Goal: Task Accomplishment & Management: Use online tool/utility

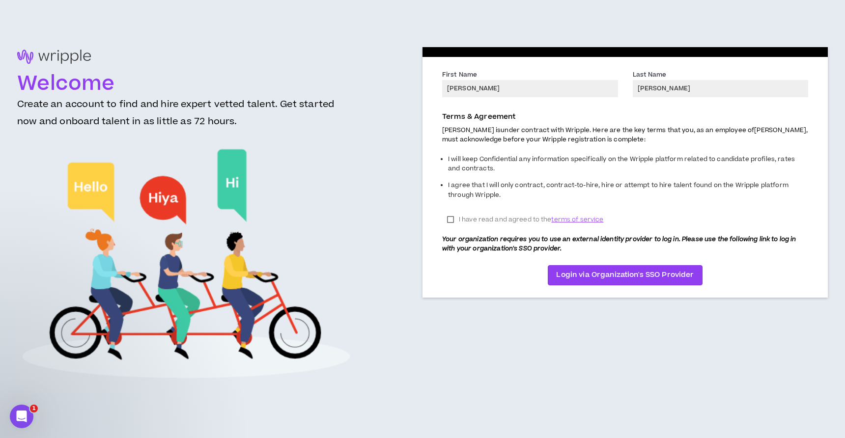
click at [449, 220] on label "I have read and agreed to the terms of service" at bounding box center [525, 219] width 166 height 15
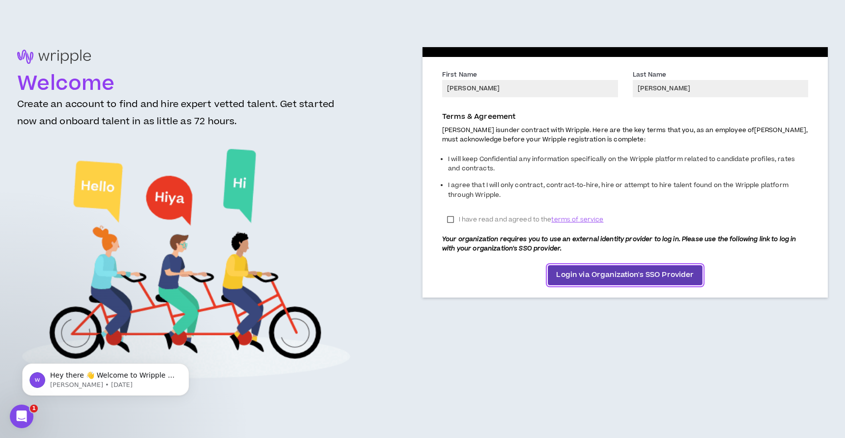
click at [575, 277] on span "Login via Organization's SSO Provider" at bounding box center [625, 275] width 138 height 11
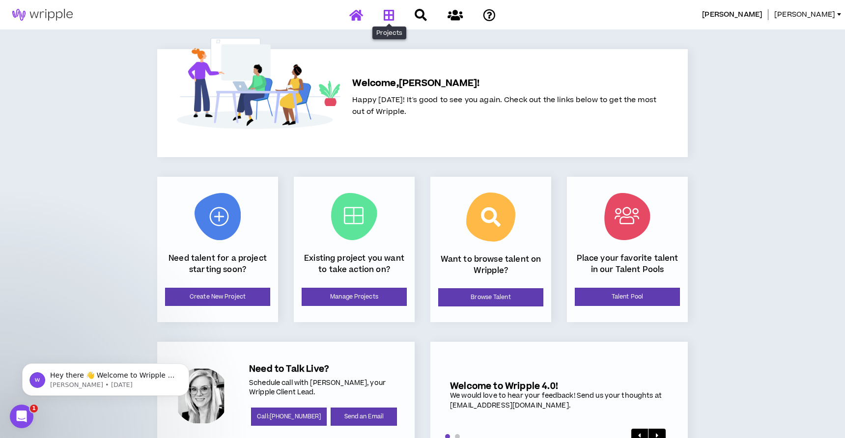
click at [390, 9] on icon at bounding box center [389, 15] width 11 height 12
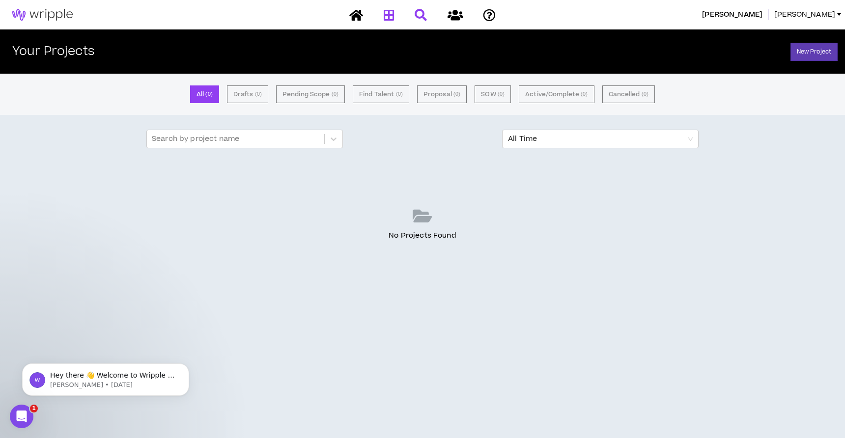
click at [428, 19] on link at bounding box center [420, 14] width 17 height 17
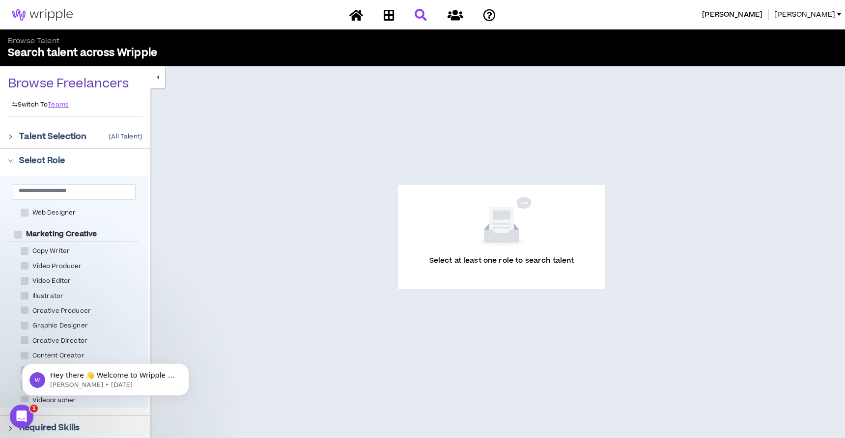
scroll to position [120, 0]
click at [187, 367] on icon "Dismiss notification" at bounding box center [186, 366] width 5 height 5
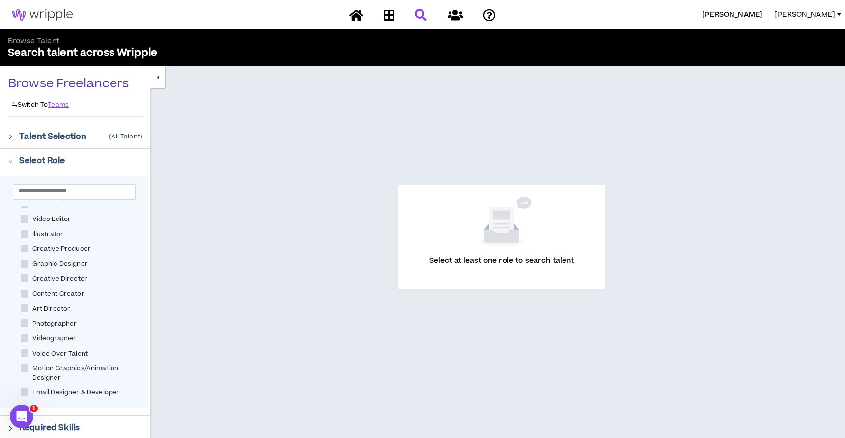
scroll to position [192, 0]
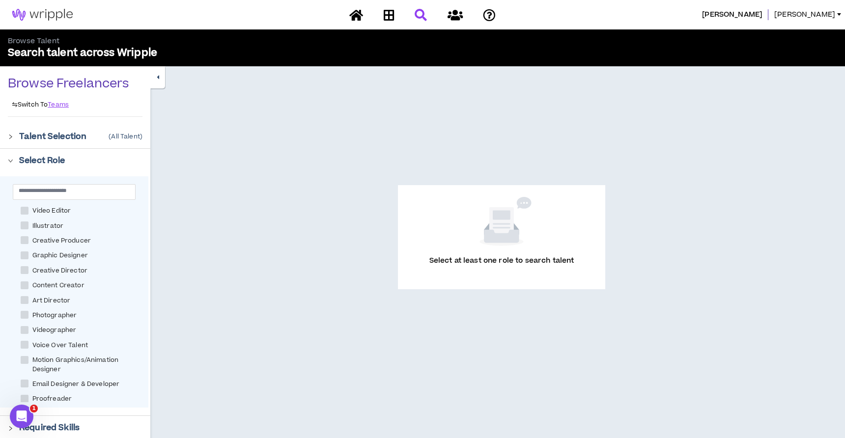
click at [62, 257] on span "Graphic Designer" at bounding box center [59, 255] width 63 height 9
checkbox Designer "****"
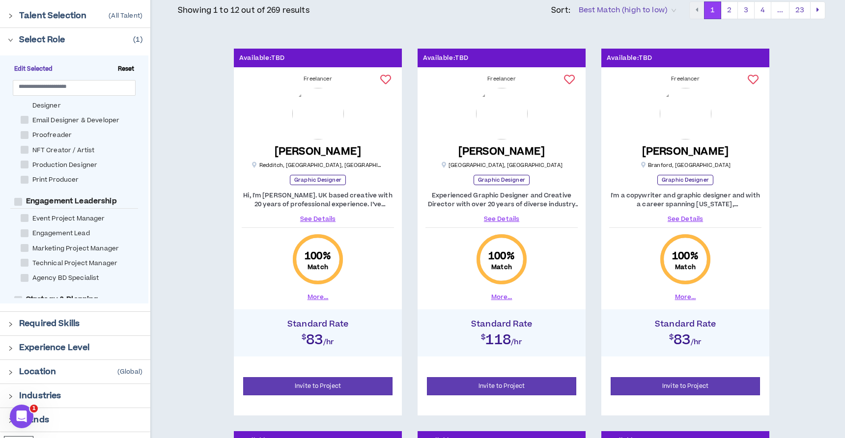
scroll to position [127, 0]
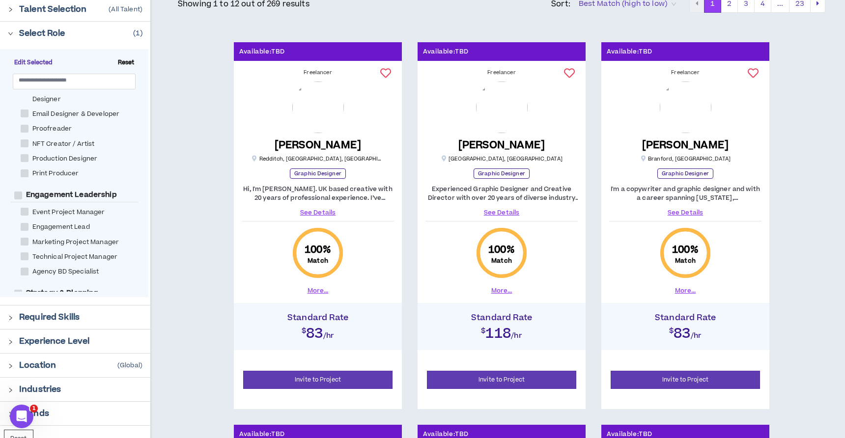
click at [7, 6] on div "Talent Selection ( All Talent )" at bounding box center [75, 10] width 150 height 24
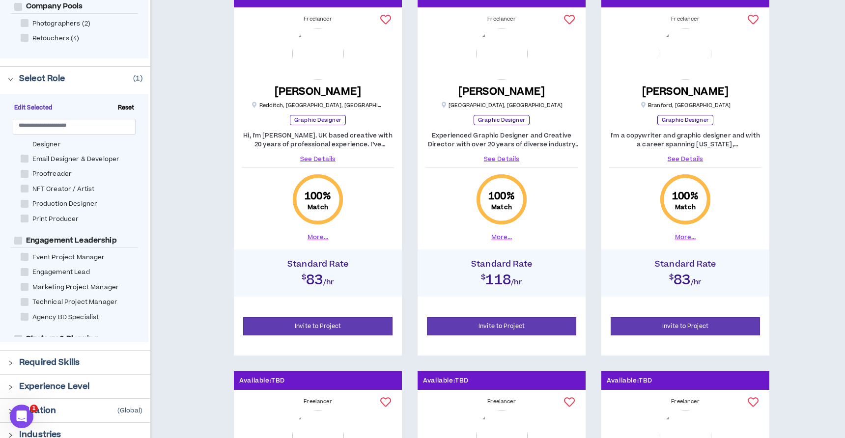
scroll to position [444, 0]
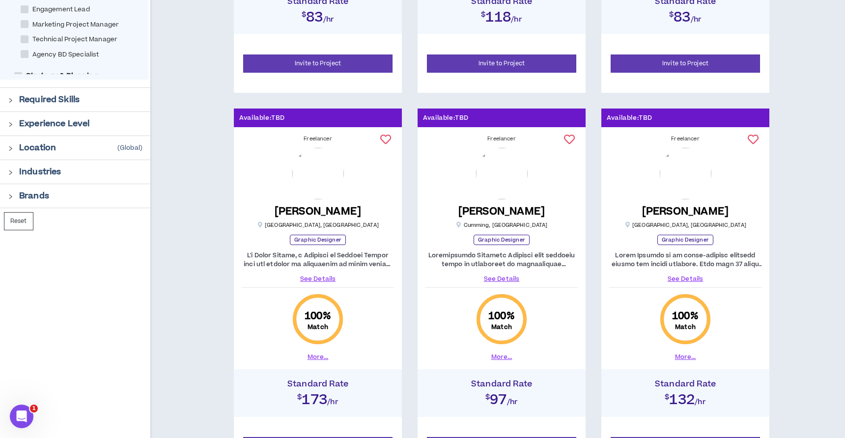
click at [9, 104] on div at bounding box center [13, 99] width 11 height 11
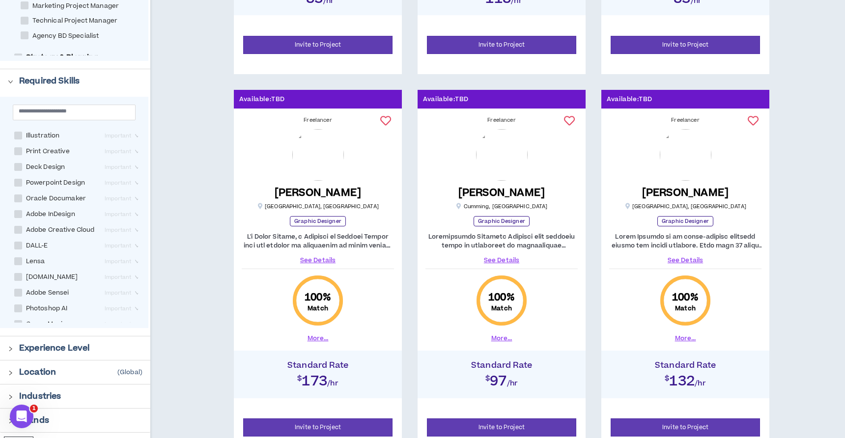
scroll to position [193, 0]
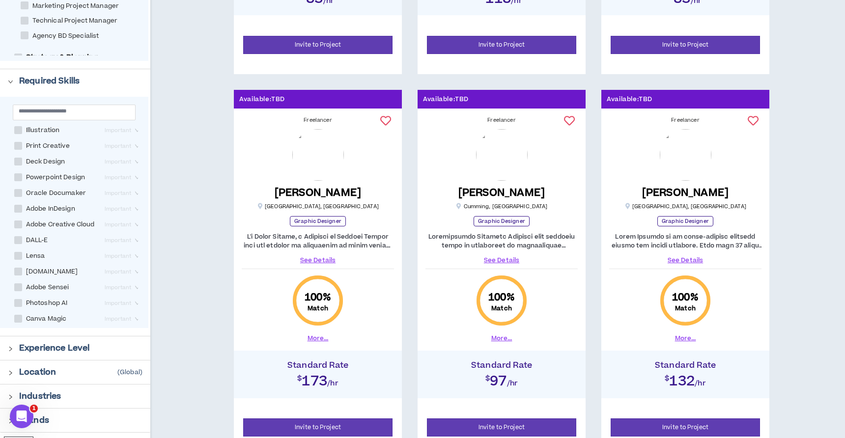
click at [17, 304] on span at bounding box center [18, 303] width 8 height 8
checkbox AI "****"
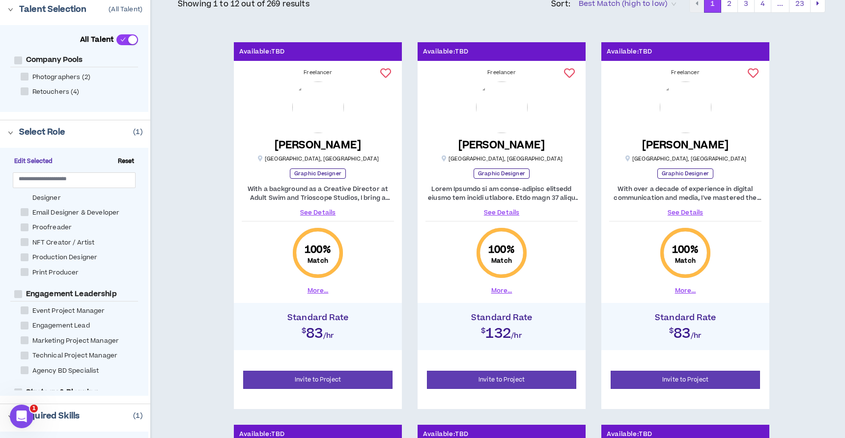
scroll to position [137, 0]
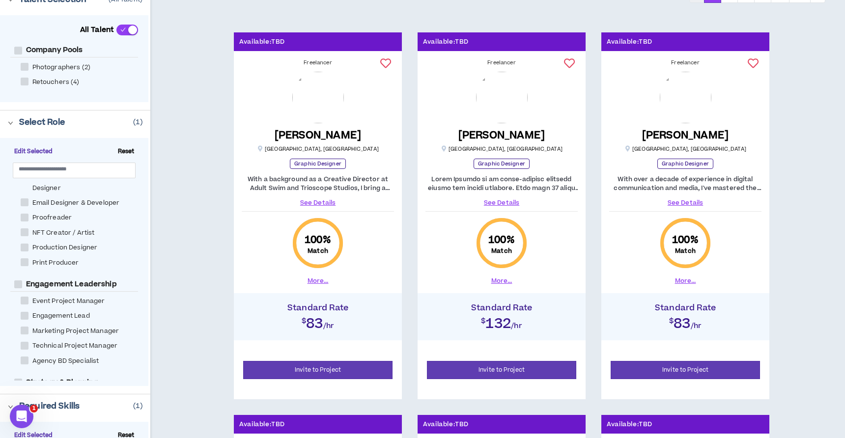
click at [505, 202] on link "See Details" at bounding box center [501, 202] width 152 height 9
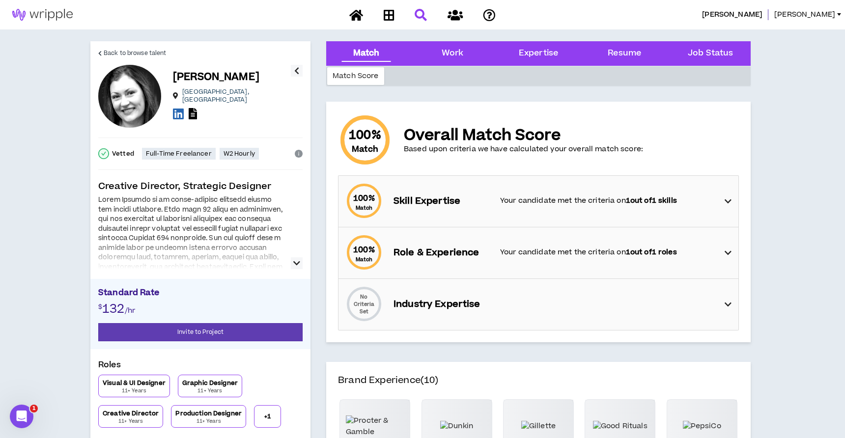
click at [296, 264] on icon "button" at bounding box center [296, 263] width 7 height 12
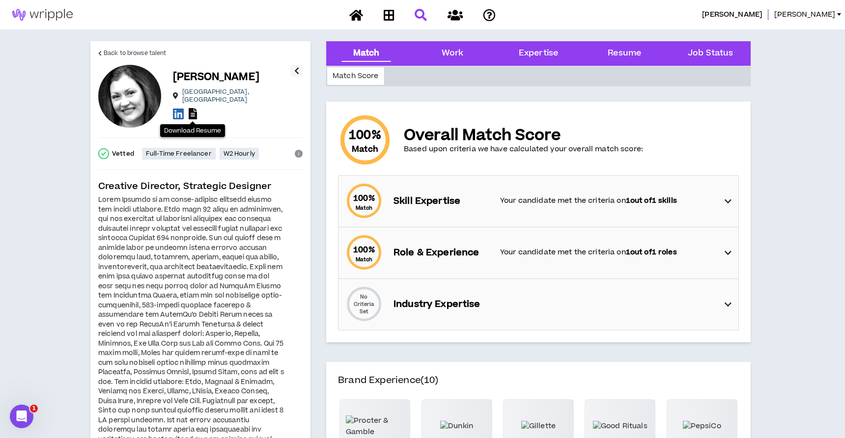
click at [192, 109] on icon at bounding box center [193, 113] width 8 height 11
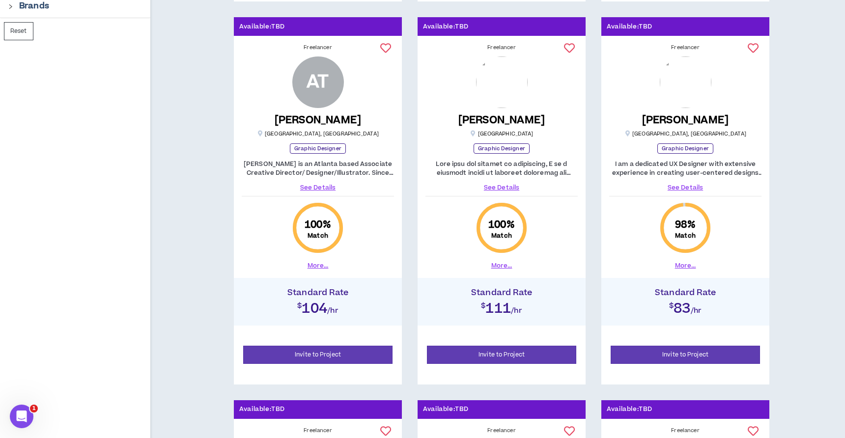
scroll to position [536, 0]
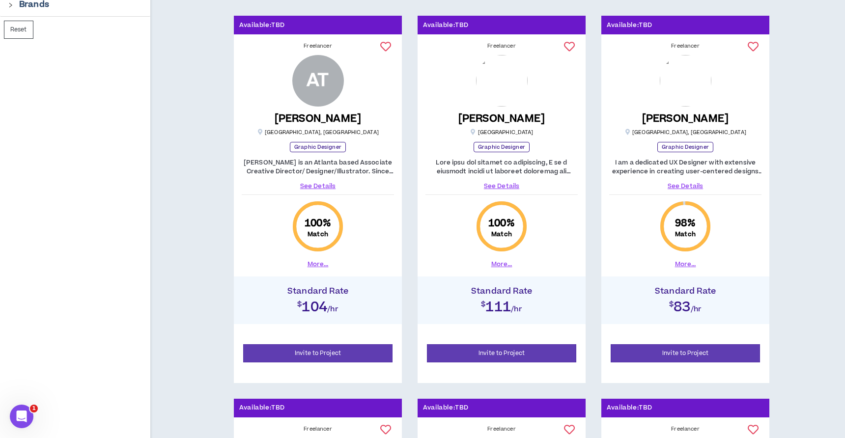
click at [321, 186] on link "See Details" at bounding box center [318, 186] width 152 height 9
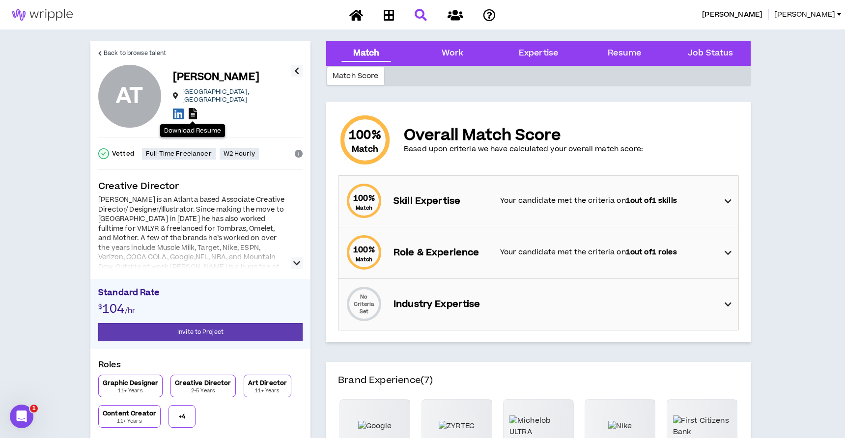
click at [194, 110] on icon at bounding box center [193, 113] width 8 height 11
click at [459, 58] on div "Work" at bounding box center [453, 53] width 22 height 13
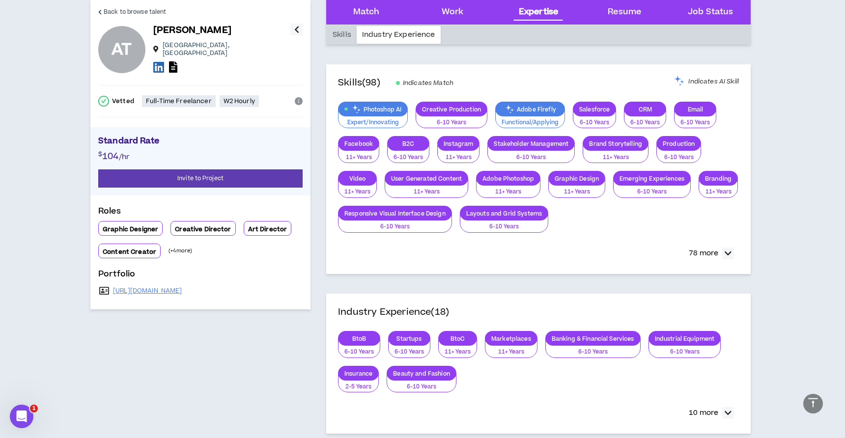
scroll to position [370, 0]
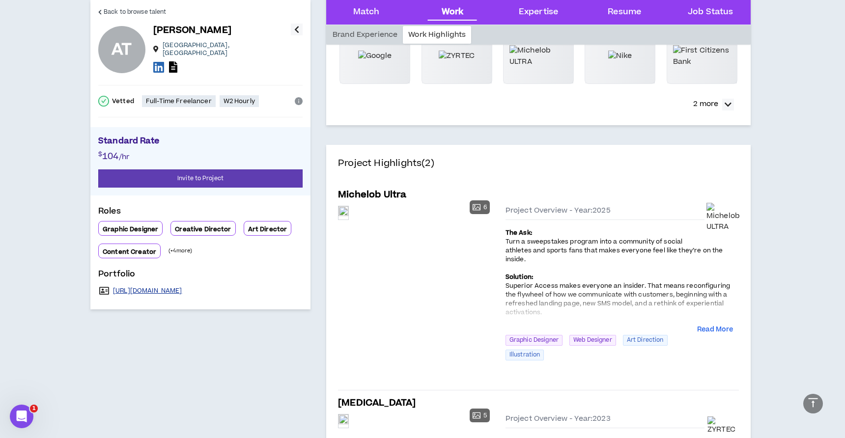
click at [175, 287] on link "[URL][DOMAIN_NAME]" at bounding box center [147, 291] width 69 height 8
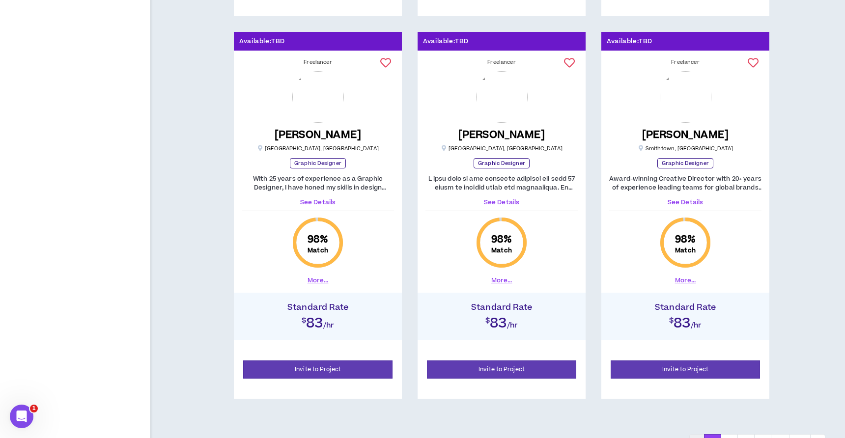
scroll to position [1330, 0]
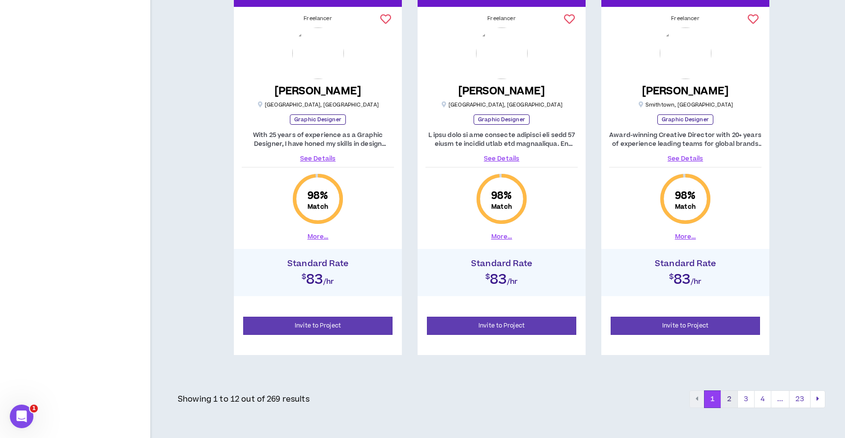
click at [729, 402] on button "2" at bounding box center [729, 400] width 17 height 18
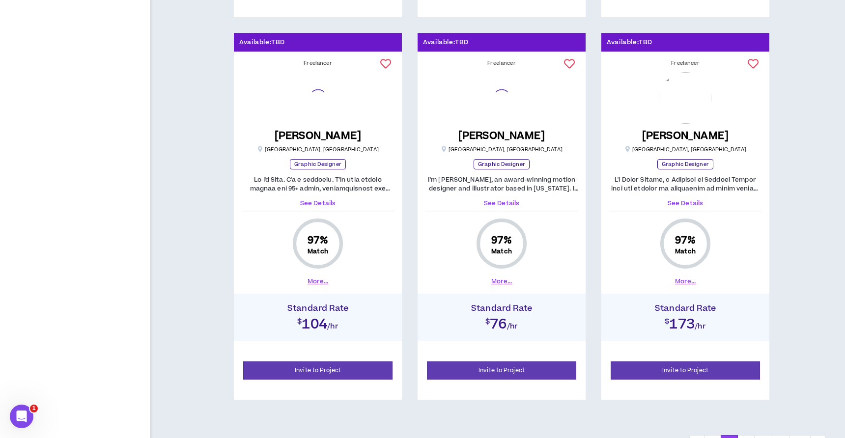
scroll to position [1330, 0]
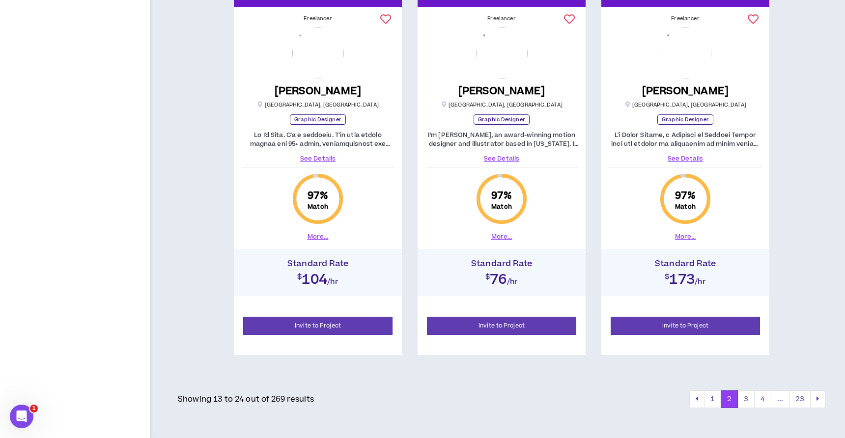
click at [321, 156] on link "See Details" at bounding box center [318, 158] width 152 height 9
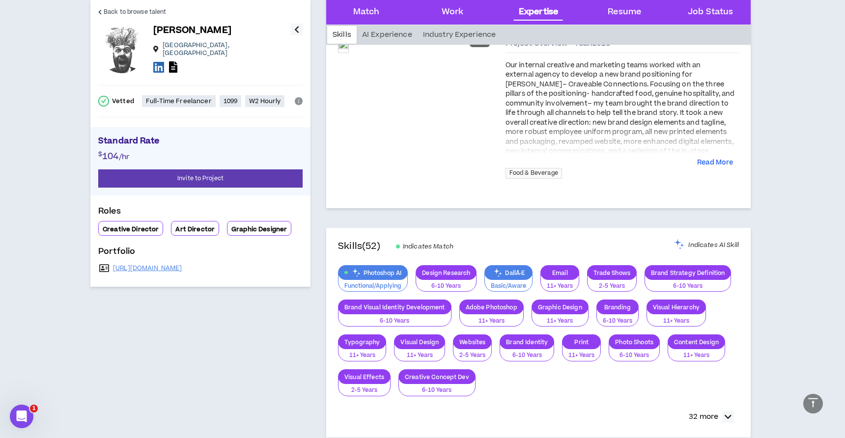
scroll to position [823, 0]
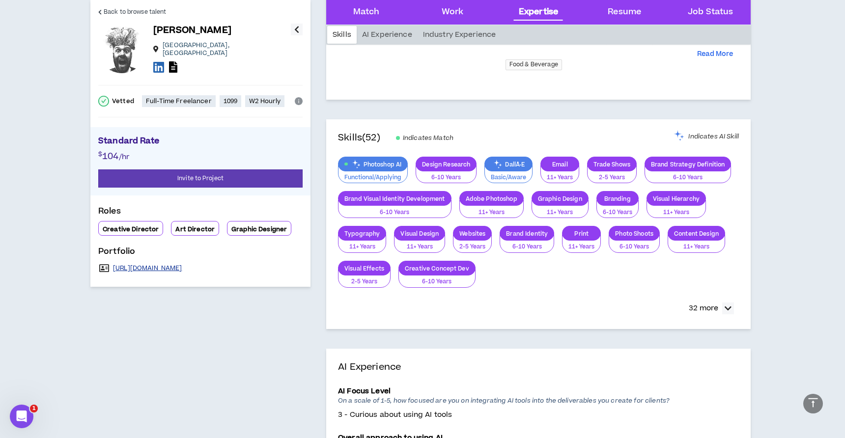
click at [182, 264] on link "[URL][DOMAIN_NAME]" at bounding box center [147, 268] width 69 height 8
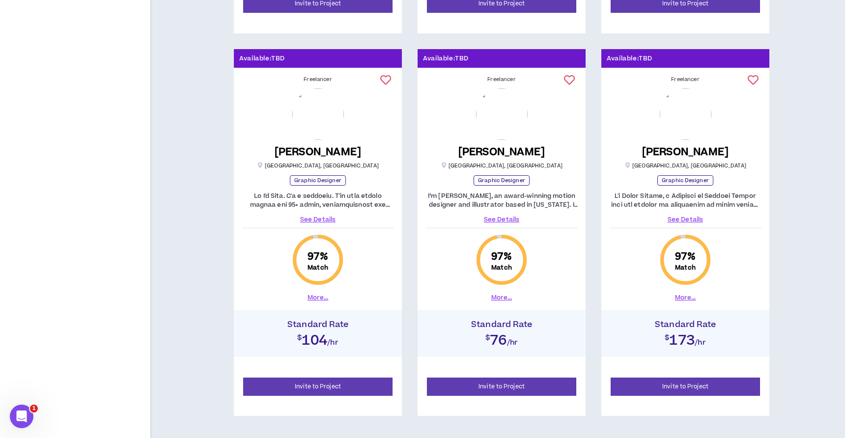
scroll to position [1330, 0]
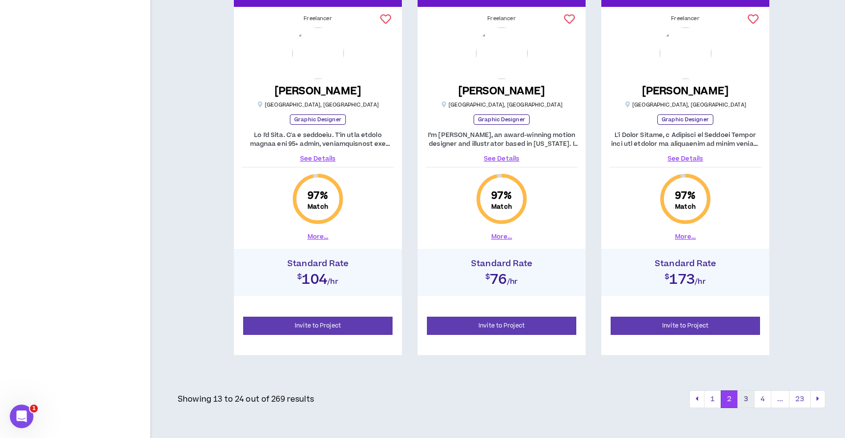
click at [744, 398] on button "3" at bounding box center [745, 400] width 17 height 18
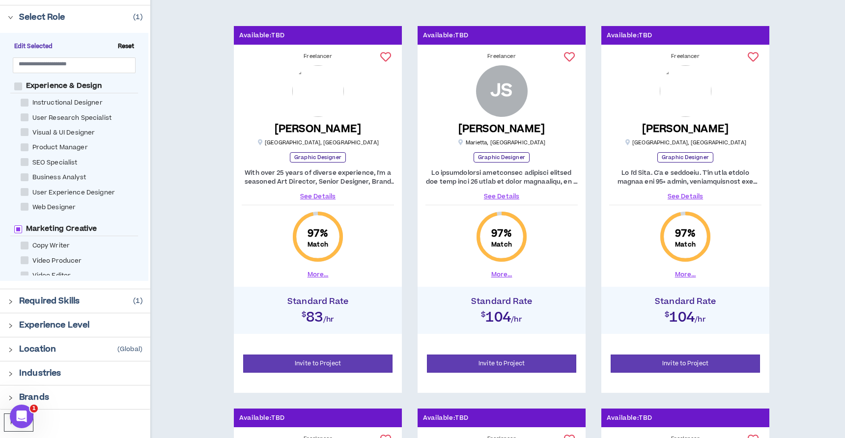
scroll to position [146, 0]
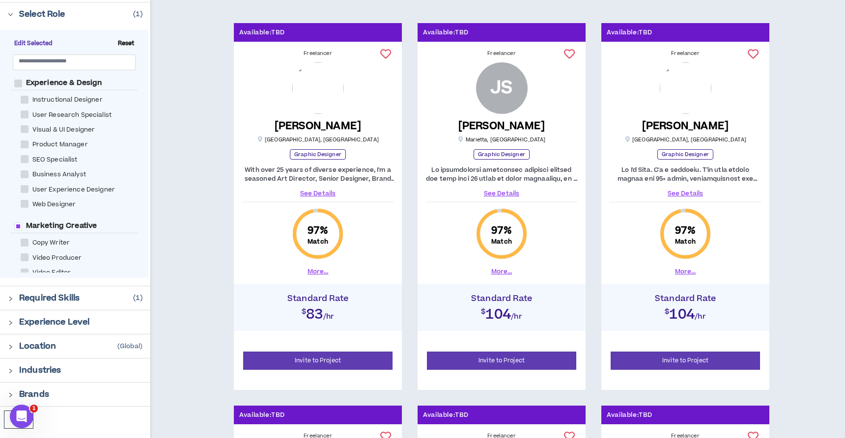
click at [20, 303] on p "Required Skills" at bounding box center [49, 298] width 60 height 12
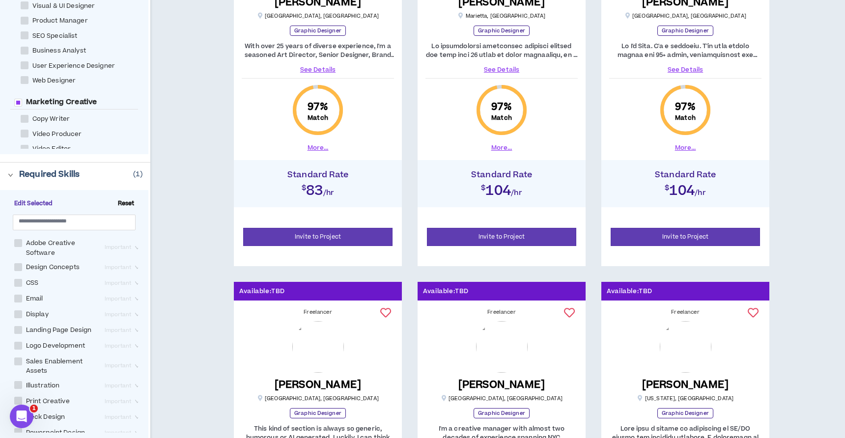
scroll to position [34, 0]
click at [17, 281] on span at bounding box center [18, 281] width 8 height 8
checkbox Concepts "****"
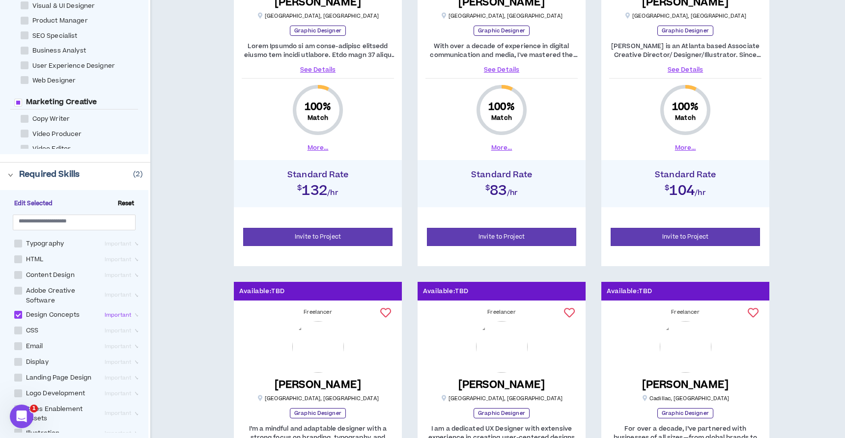
click at [19, 244] on span at bounding box center [18, 244] width 8 height 8
checkbox input "****"
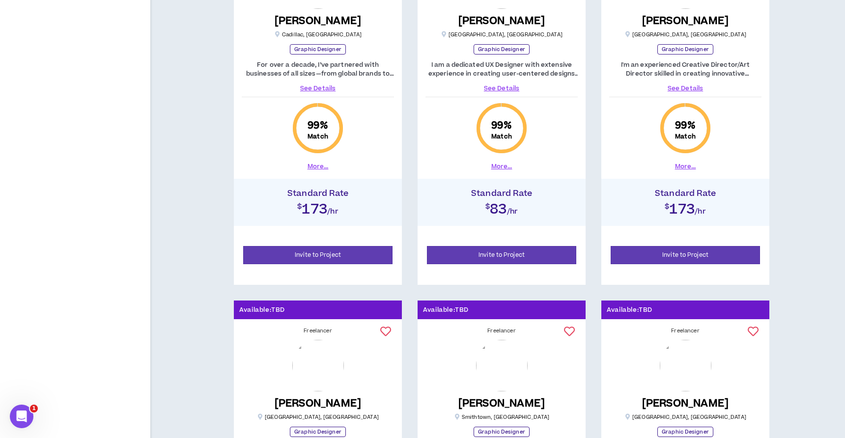
scroll to position [1330, 0]
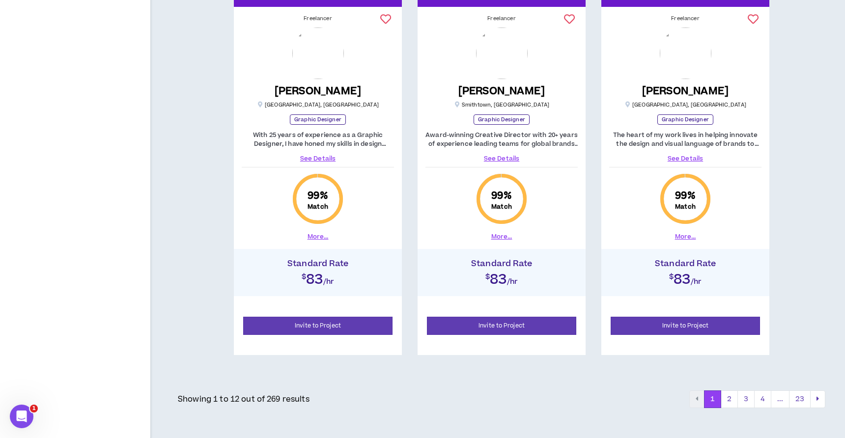
click at [691, 67] on img at bounding box center [686, 54] width 52 height 52
click at [680, 162] on div "Freelancer [PERSON_NAME] [GEOGRAPHIC_DATA] , [GEOGRAPHIC_DATA] Graphic Designer…" at bounding box center [685, 128] width 168 height 234
click at [684, 156] on link "See Details" at bounding box center [685, 158] width 152 height 9
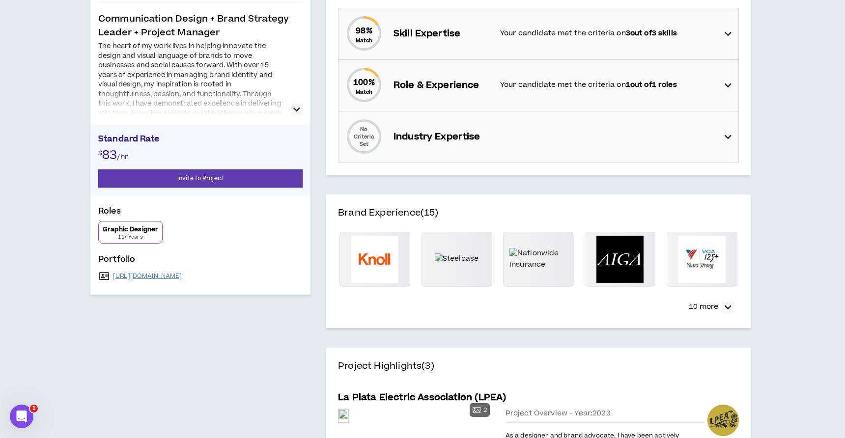
scroll to position [470, 0]
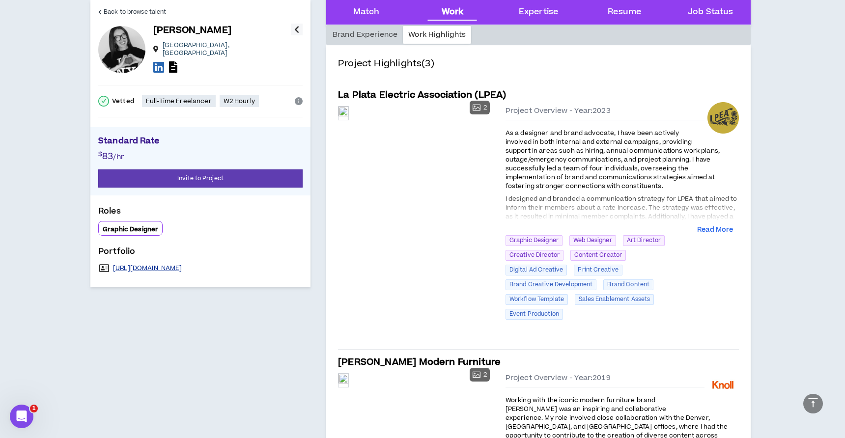
click at [182, 265] on link "[URL][DOMAIN_NAME]" at bounding box center [147, 268] width 69 height 8
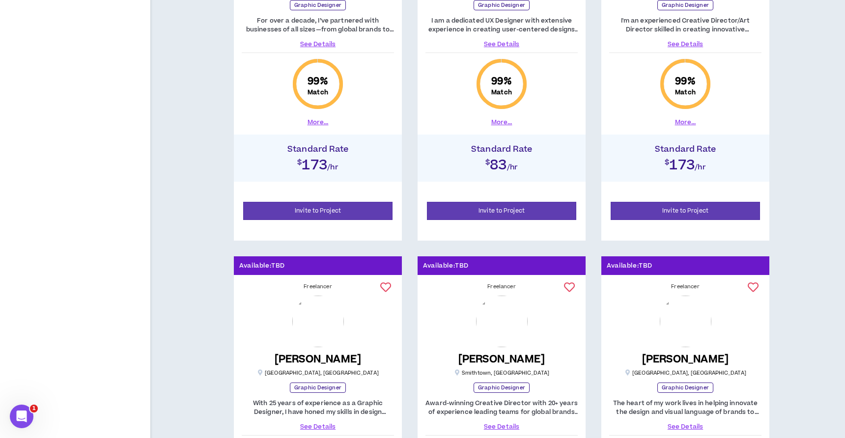
scroll to position [1330, 0]
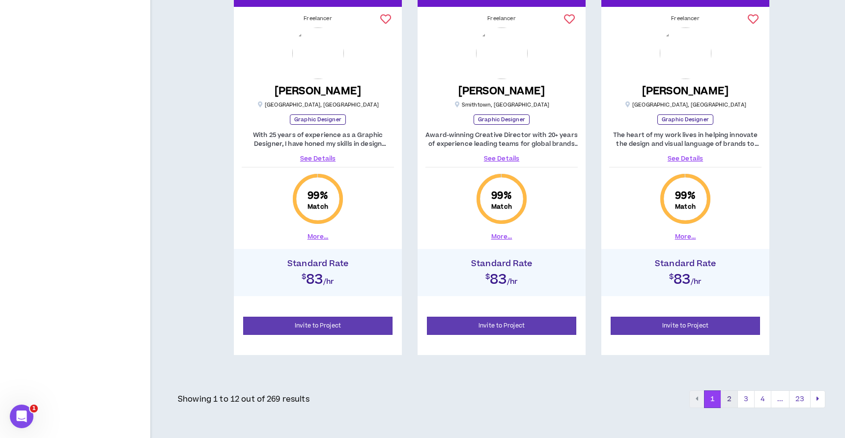
click at [730, 400] on button "2" at bounding box center [729, 400] width 17 height 18
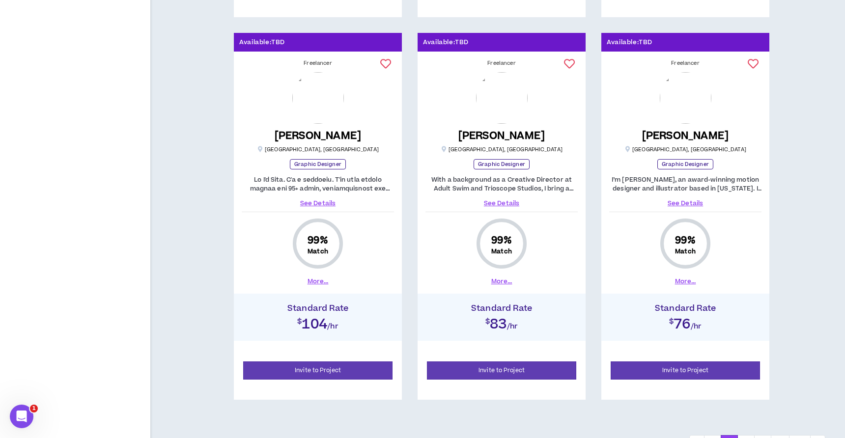
scroll to position [1330, 0]
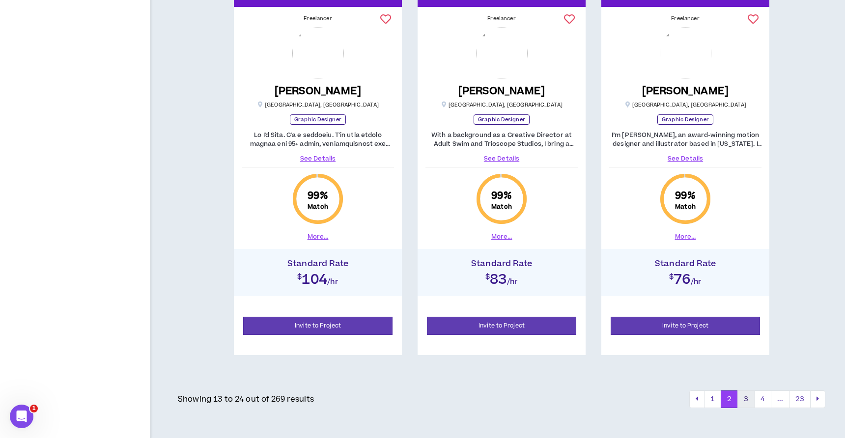
click at [746, 398] on button "3" at bounding box center [745, 400] width 17 height 18
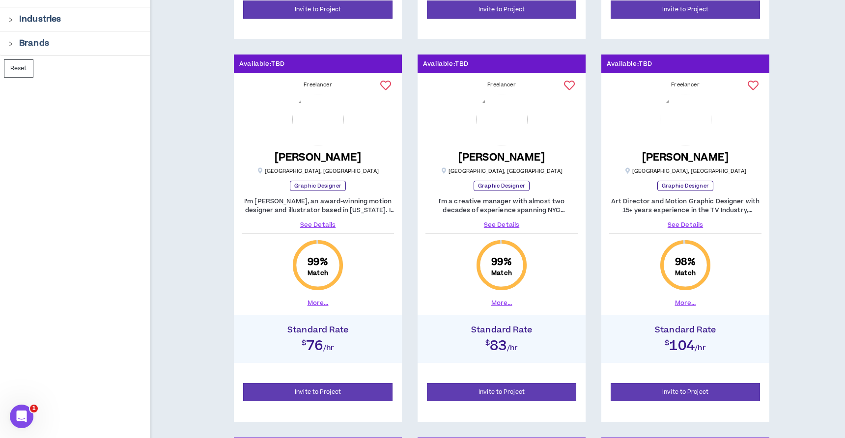
scroll to position [500, 0]
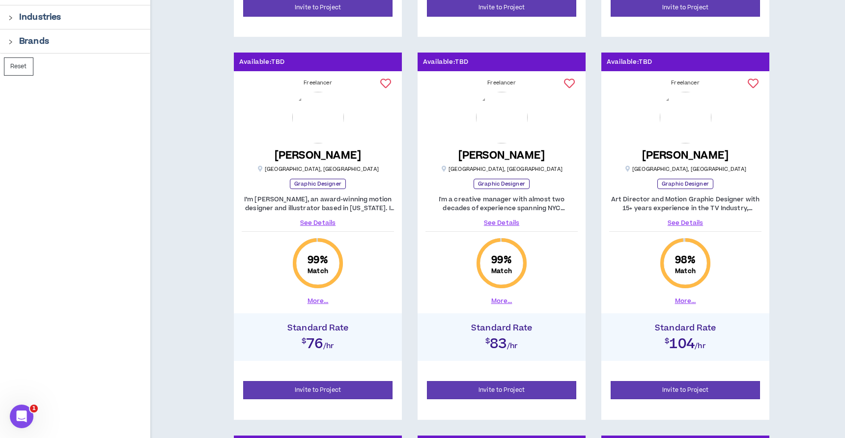
click at [682, 225] on link "See Details" at bounding box center [685, 223] width 152 height 9
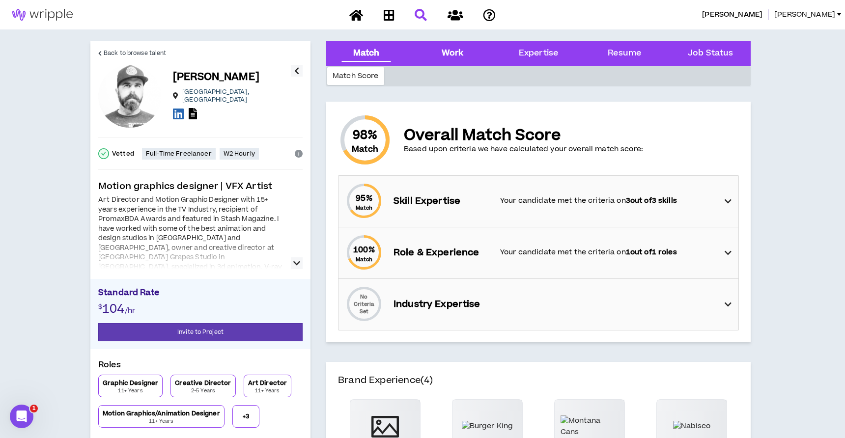
click at [459, 51] on div "Work" at bounding box center [453, 53] width 22 height 13
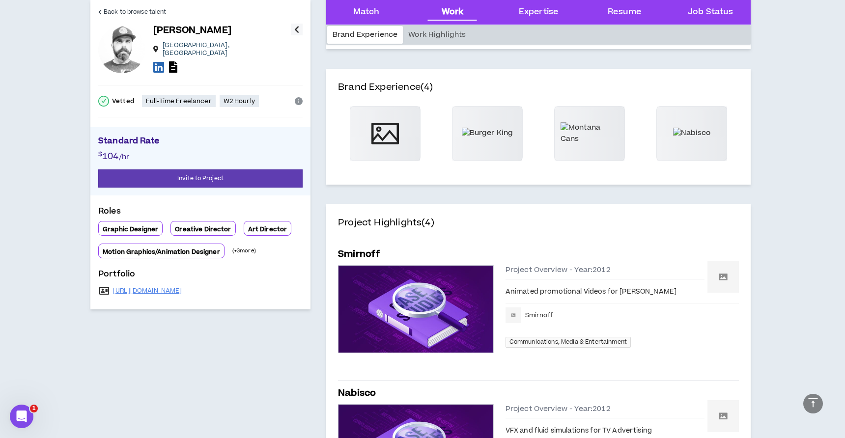
scroll to position [299, 0]
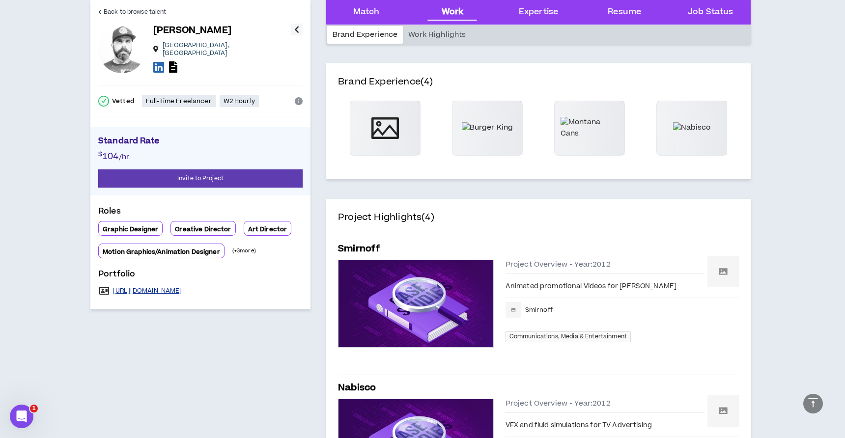
click at [181, 287] on link "[URL][DOMAIN_NAME]" at bounding box center [147, 291] width 69 height 8
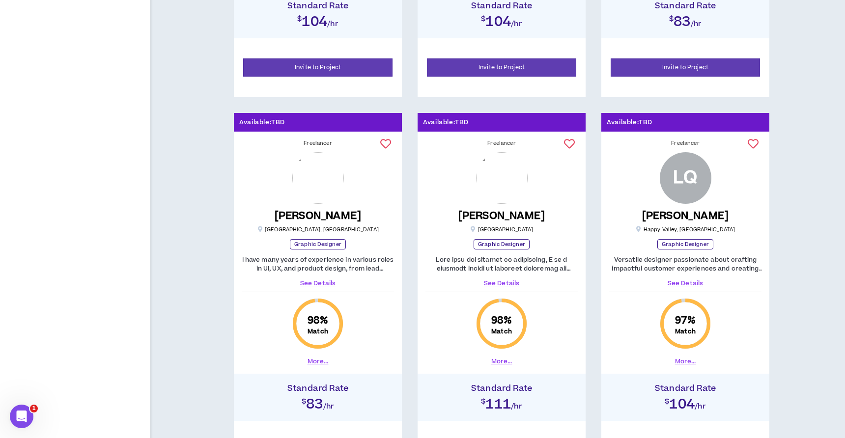
scroll to position [1330, 0]
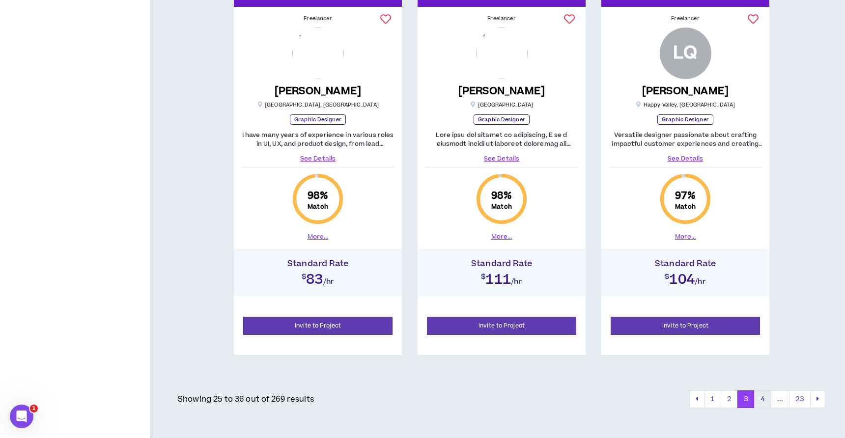
click at [762, 400] on button "4" at bounding box center [762, 400] width 17 height 18
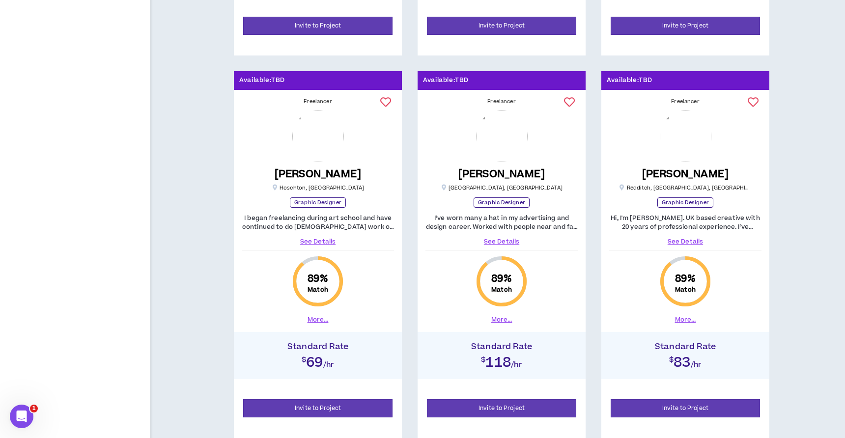
scroll to position [870, 0]
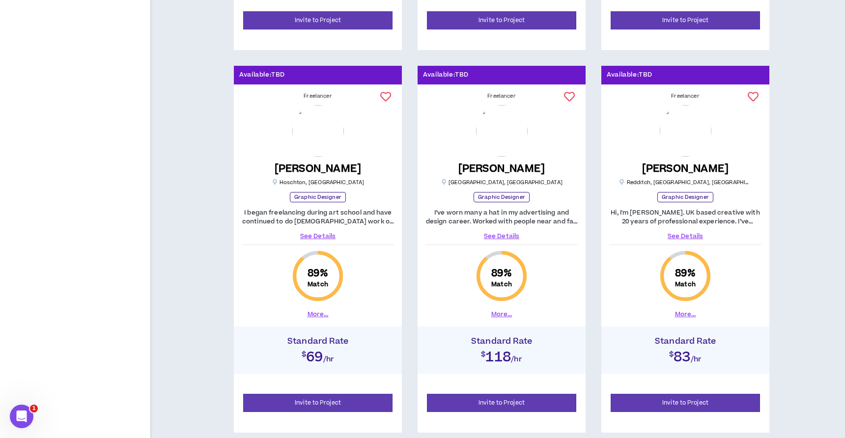
click at [501, 235] on link "See Details" at bounding box center [501, 236] width 152 height 9
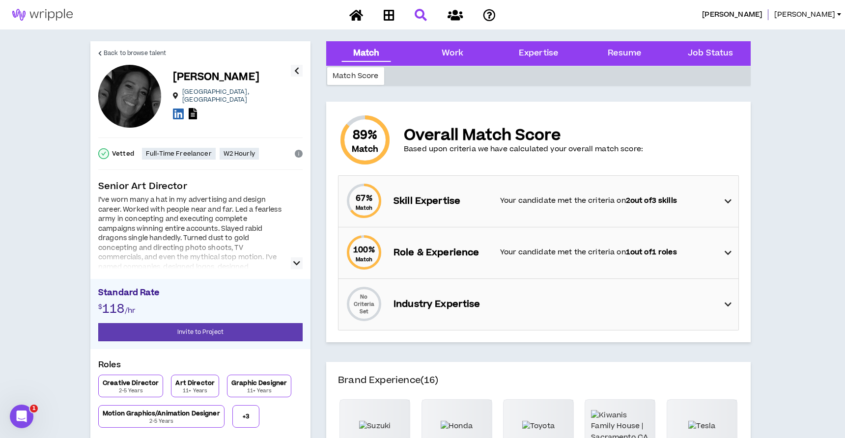
click at [293, 261] on icon "button" at bounding box center [296, 263] width 7 height 12
click at [192, 108] on icon at bounding box center [193, 113] width 8 height 11
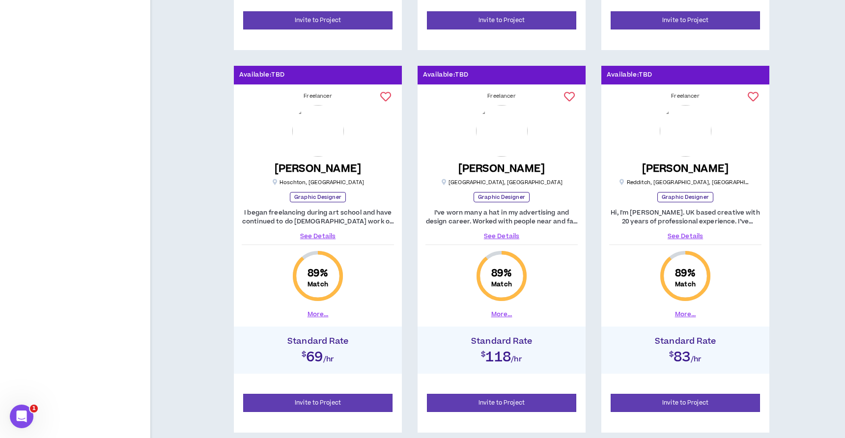
scroll to position [1330, 0]
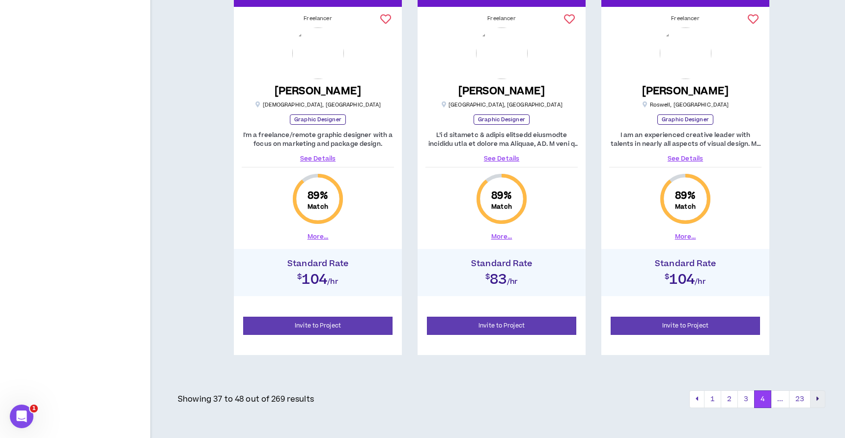
click at [817, 398] on icon "pagination" at bounding box center [817, 398] width 2 height 7
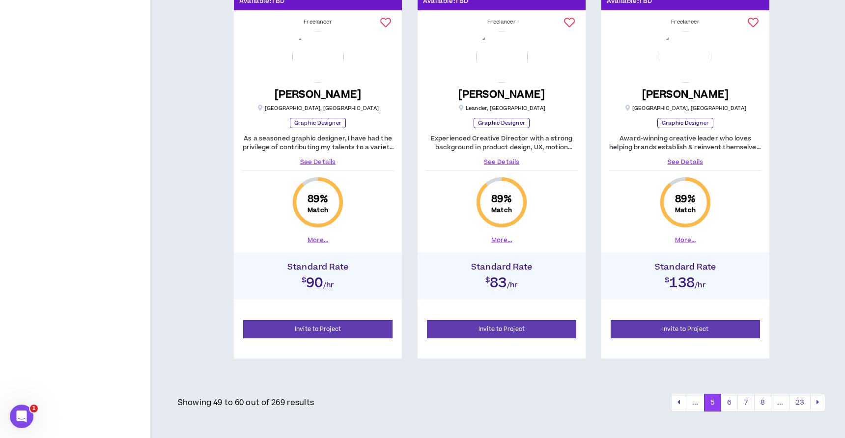
scroll to position [1328, 0]
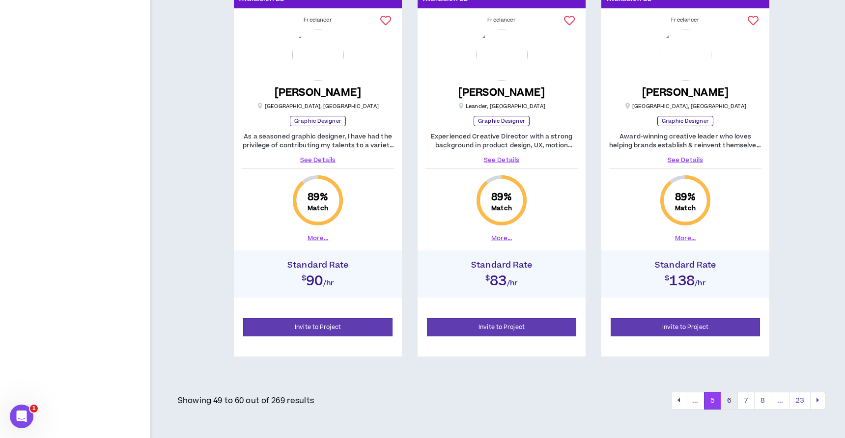
click at [732, 401] on button "6" at bounding box center [729, 401] width 17 height 18
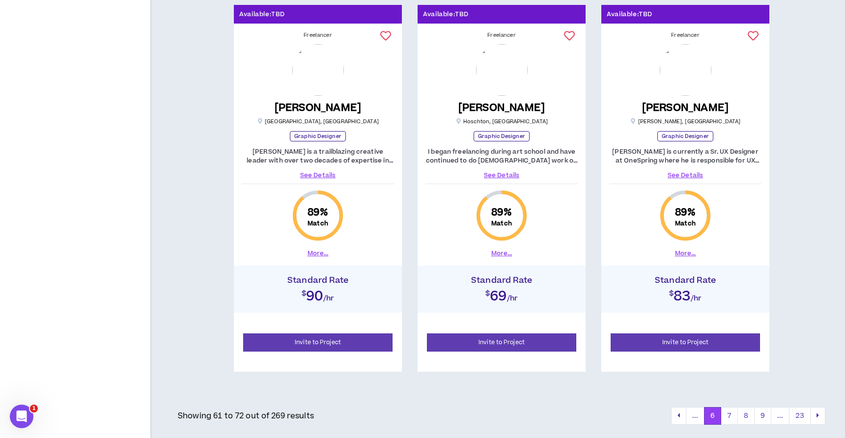
scroll to position [1330, 0]
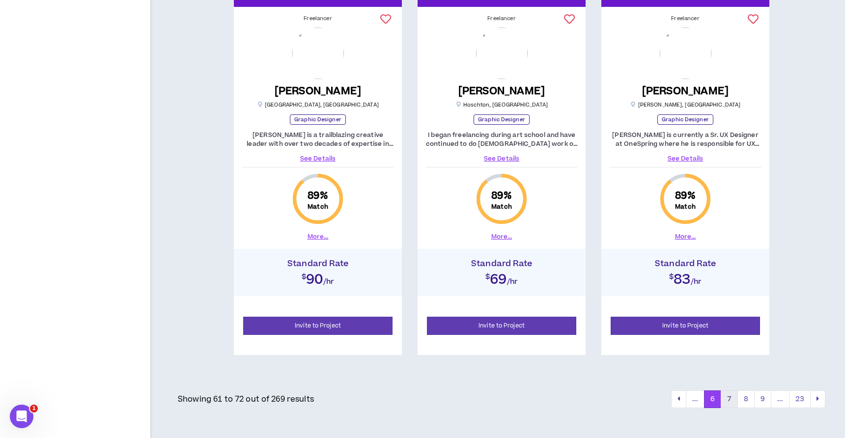
click at [731, 397] on button "7" at bounding box center [729, 400] width 17 height 18
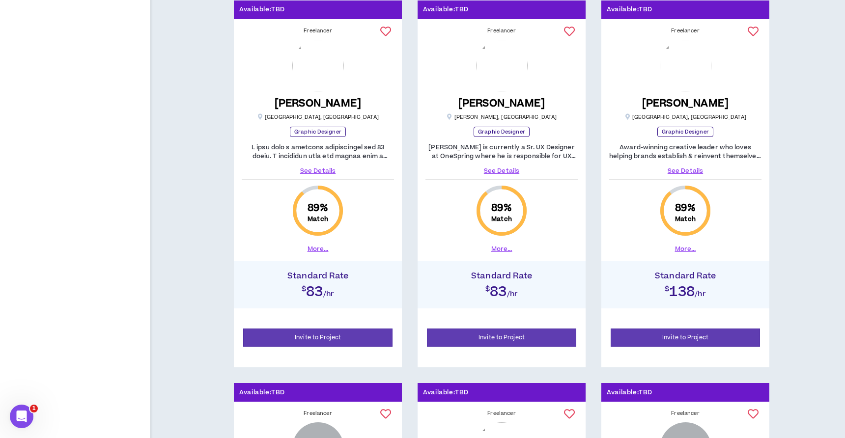
scroll to position [929, 0]
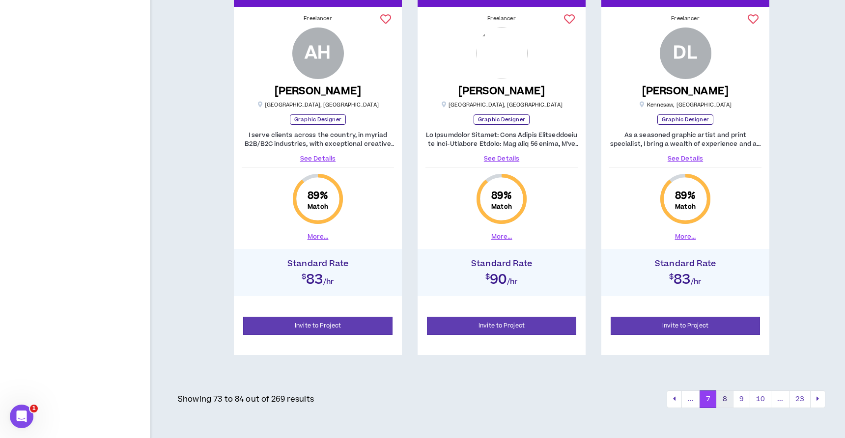
click at [724, 400] on button "8" at bounding box center [724, 400] width 17 height 18
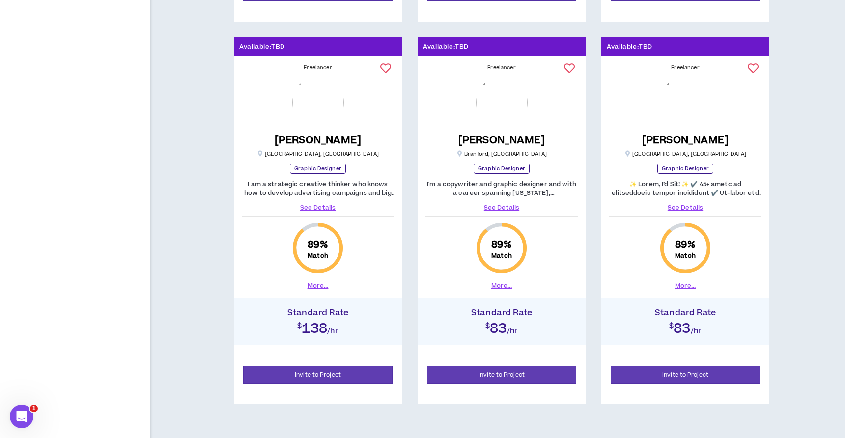
scroll to position [1288, 0]
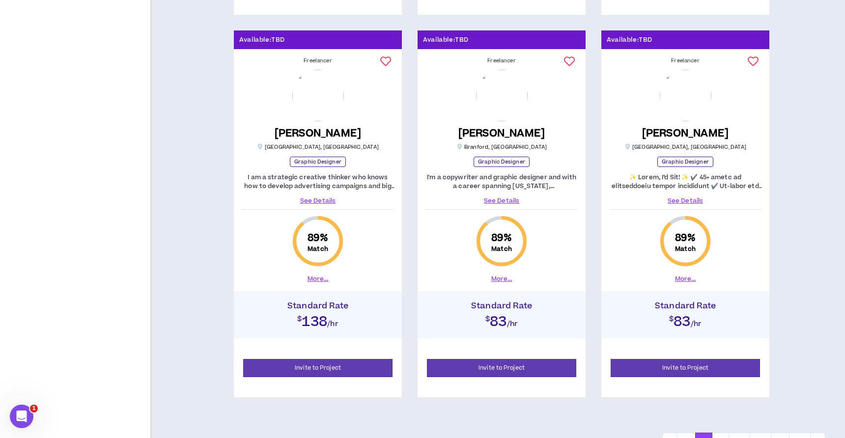
click at [692, 198] on link "See Details" at bounding box center [685, 201] width 152 height 9
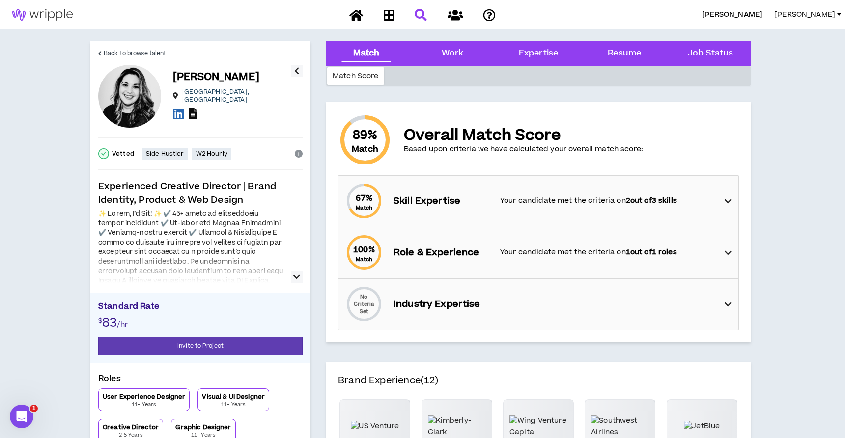
click at [192, 112] on icon at bounding box center [193, 113] width 8 height 11
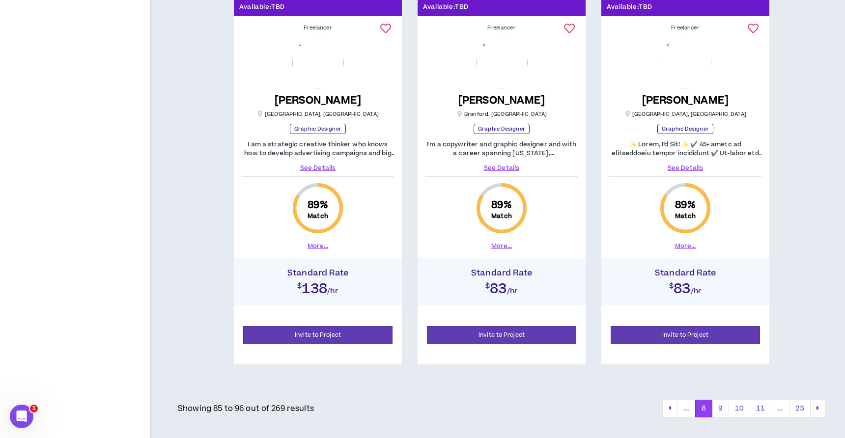
scroll to position [1330, 0]
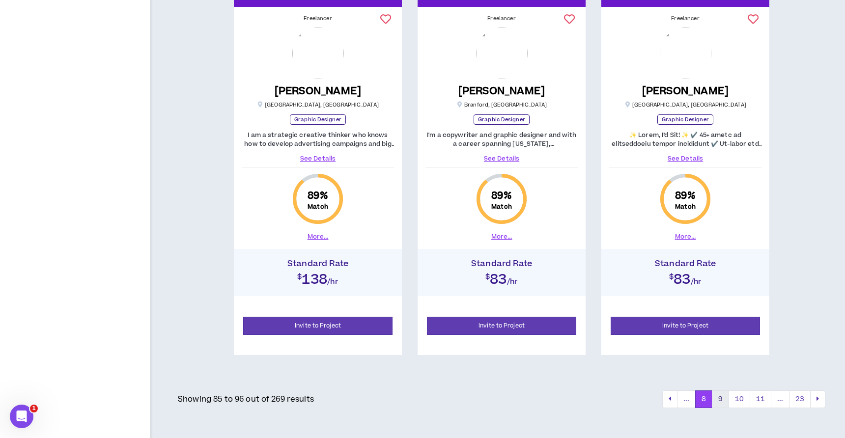
click at [721, 394] on button "9" at bounding box center [720, 400] width 17 height 18
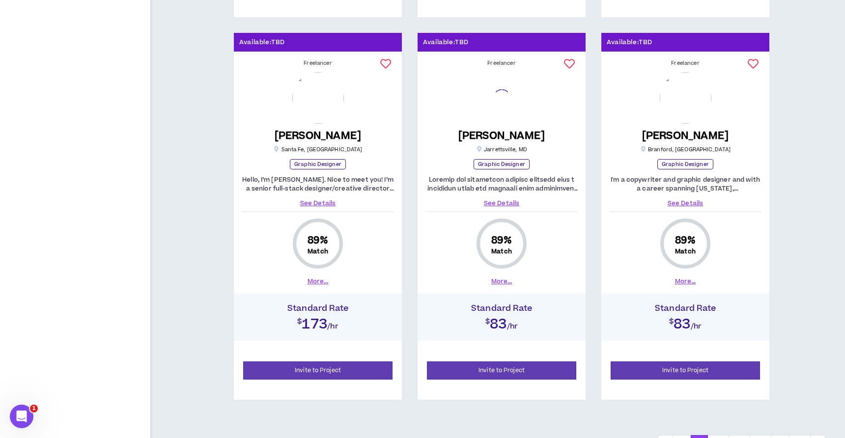
scroll to position [1330, 0]
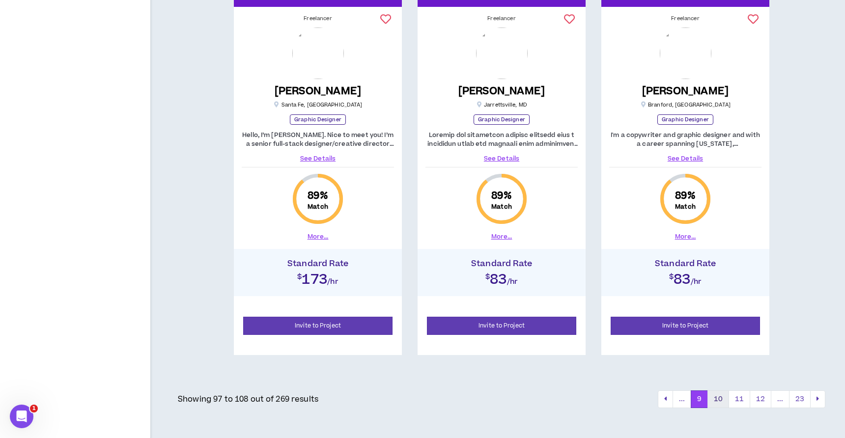
click at [716, 400] on button "10" at bounding box center [718, 400] width 22 height 18
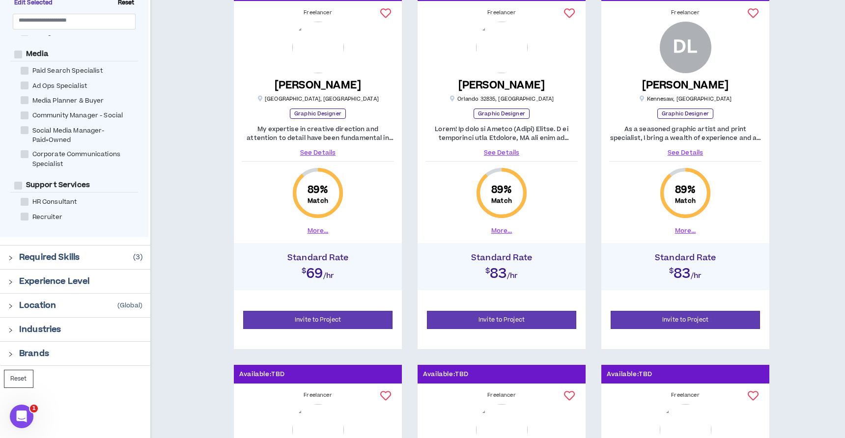
scroll to position [189, 0]
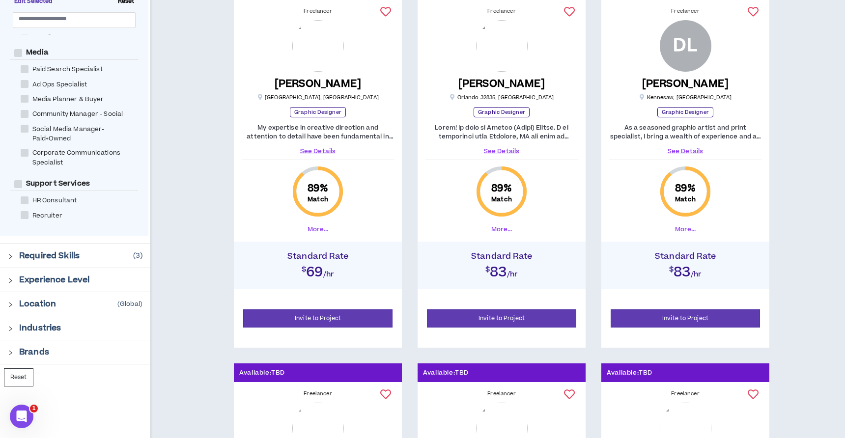
click at [12, 326] on icon "right" at bounding box center [10, 328] width 5 height 5
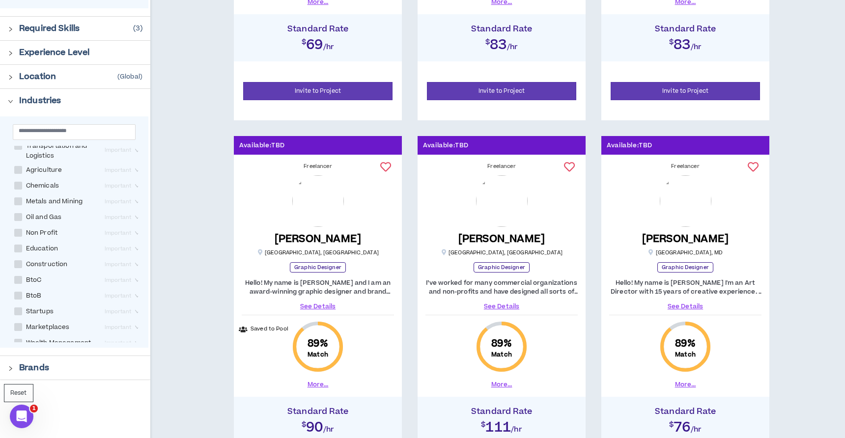
scroll to position [419, 0]
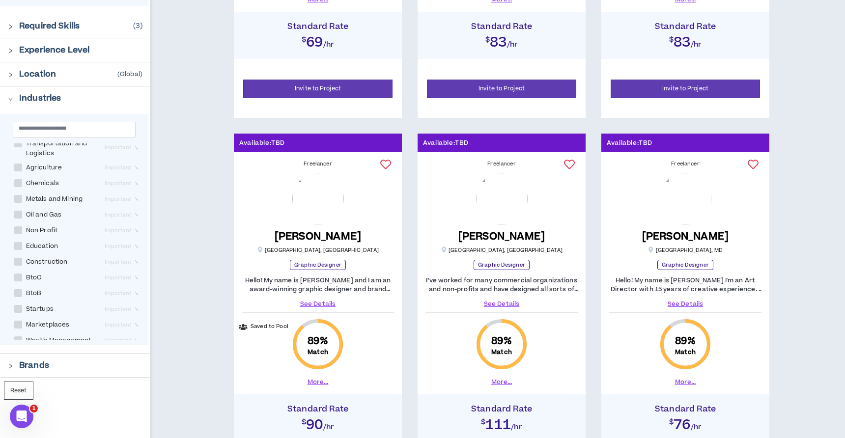
click at [8, 366] on icon "right" at bounding box center [10, 366] width 5 height 5
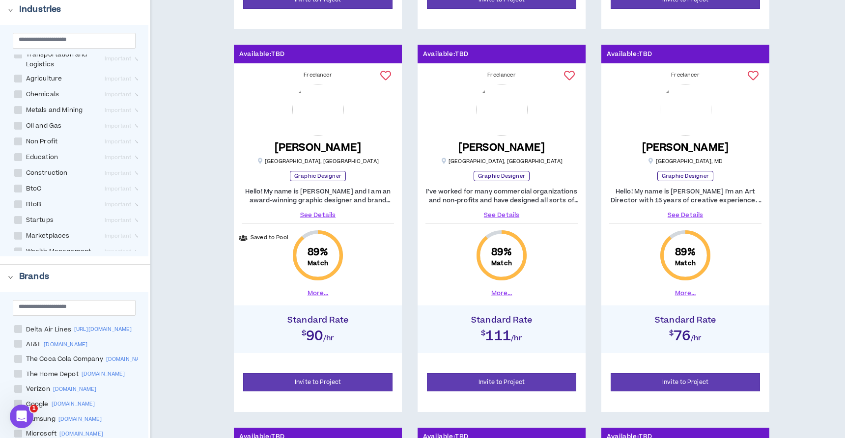
scroll to position [511, 0]
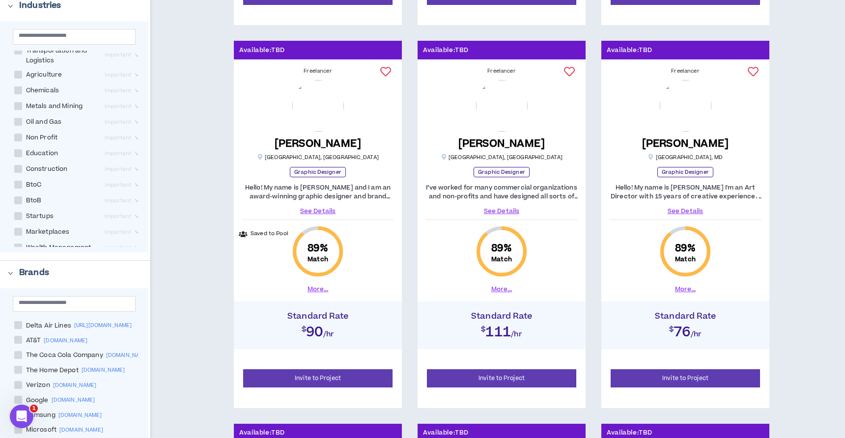
click at [16, 355] on span at bounding box center [18, 355] width 8 height 8
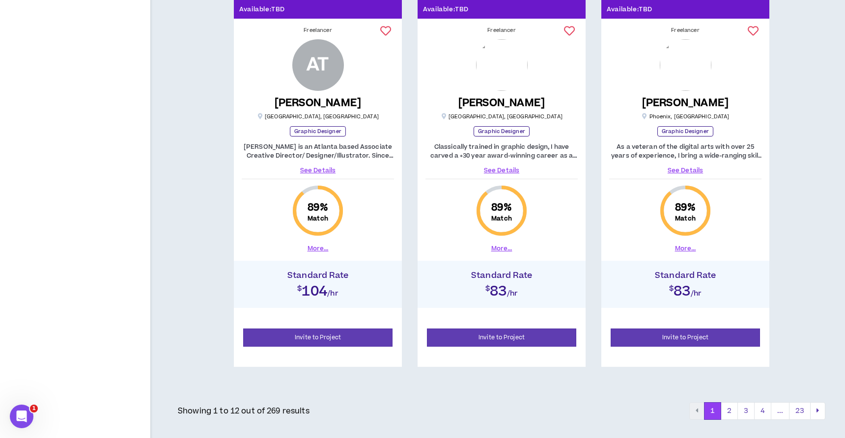
checkbox input "*****"
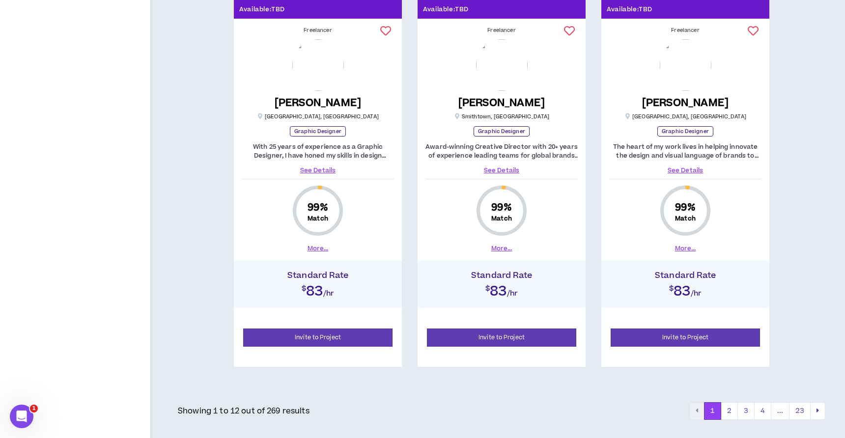
click at [726, 397] on div "Showing 1 to 12 out of 269 results 1 2 3 4 ... 23" at bounding box center [501, 407] width 647 height 41
click at [727, 408] on button "2" at bounding box center [729, 411] width 17 height 18
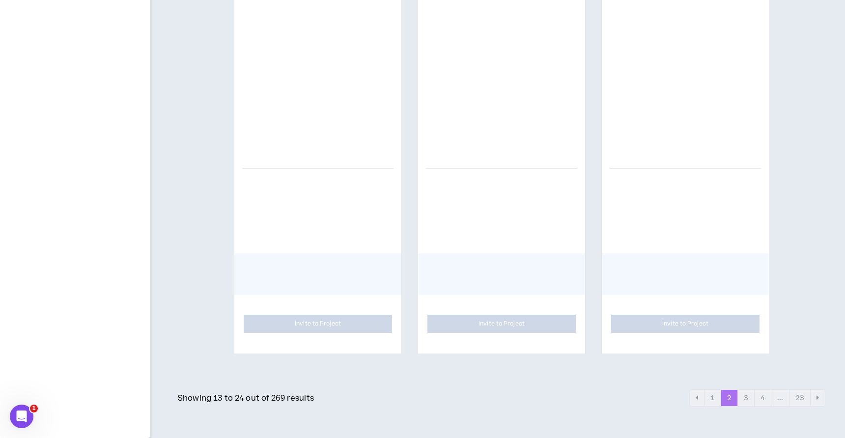
scroll to position [1318, 0]
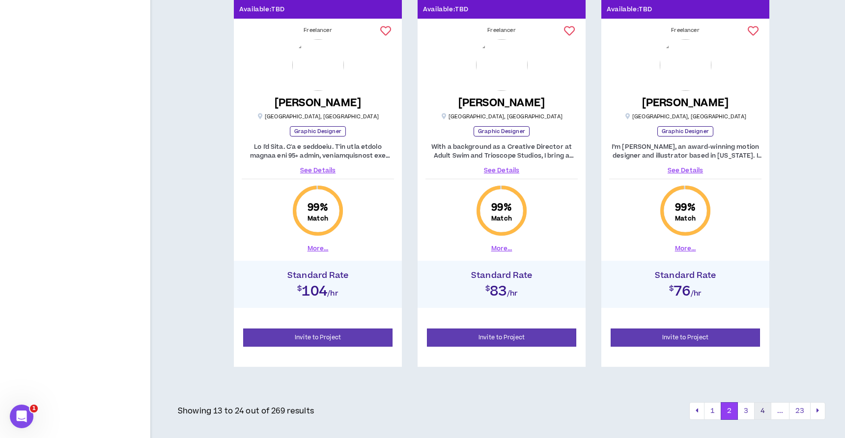
click at [758, 407] on button "4" at bounding box center [762, 411] width 17 height 18
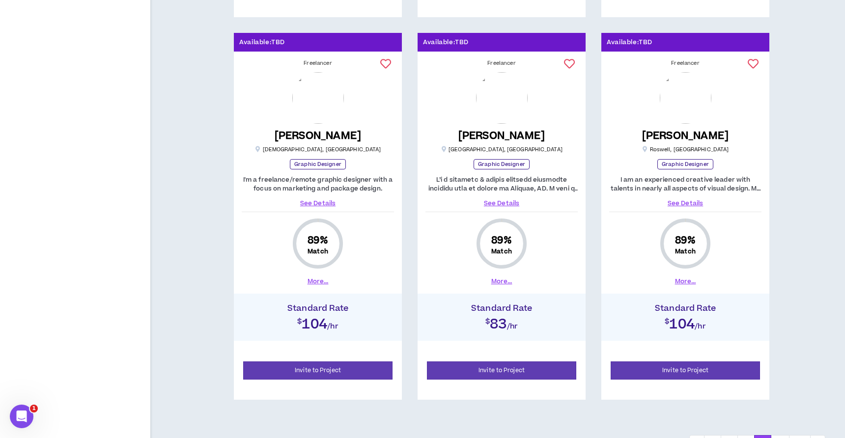
scroll to position [1318, 0]
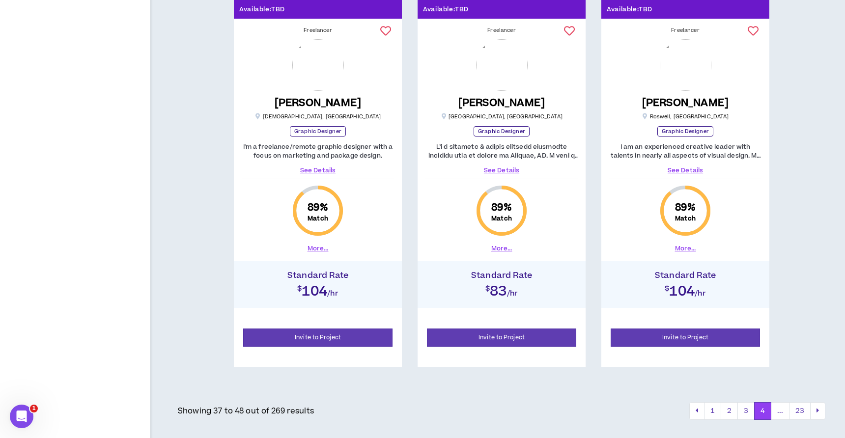
click at [500, 166] on link "See Details" at bounding box center [501, 170] width 152 height 9
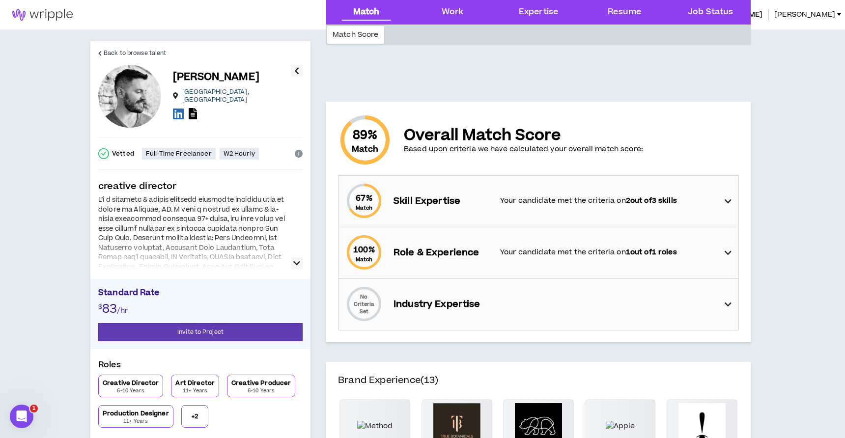
scroll to position [292, 0]
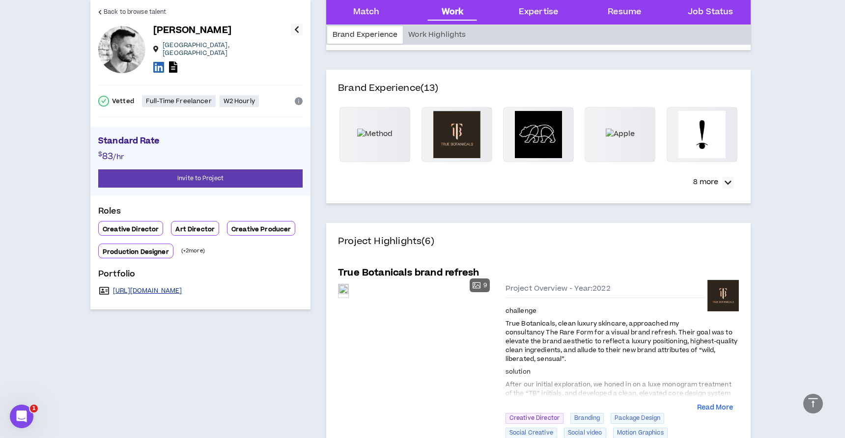
click at [167, 287] on link "[URL][DOMAIN_NAME]" at bounding box center [147, 291] width 69 height 8
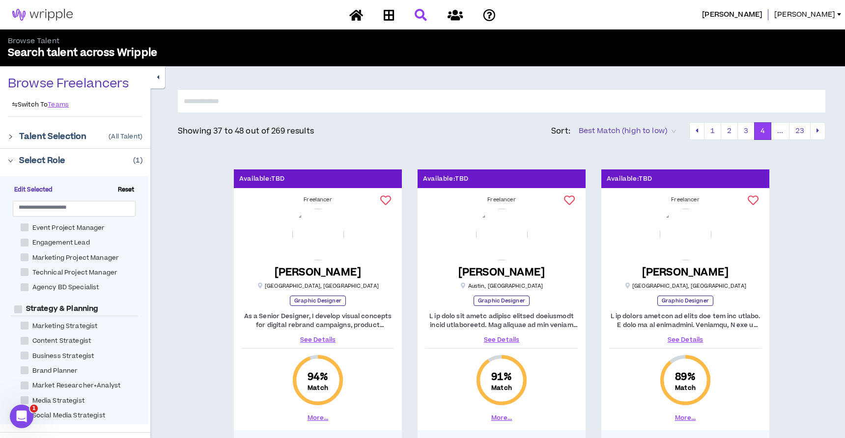
scroll to position [274, 0]
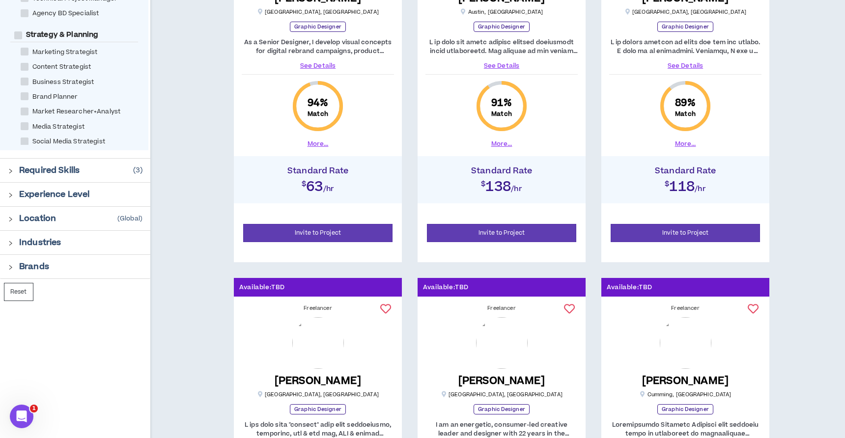
click at [20, 190] on p "Experience Level" at bounding box center [54, 195] width 70 height 12
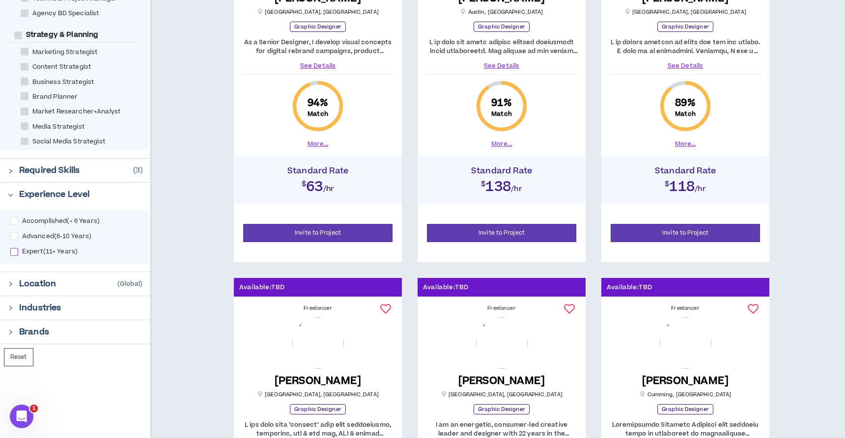
scroll to position [300, 0]
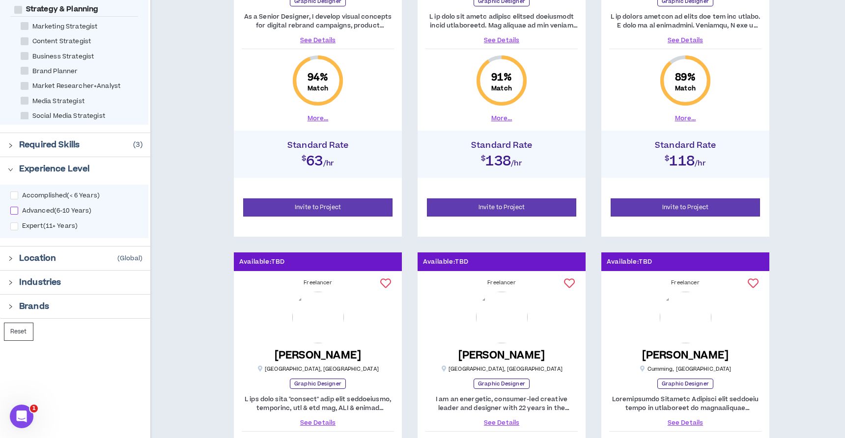
click at [13, 210] on span at bounding box center [14, 211] width 8 height 8
checkbox input "****"
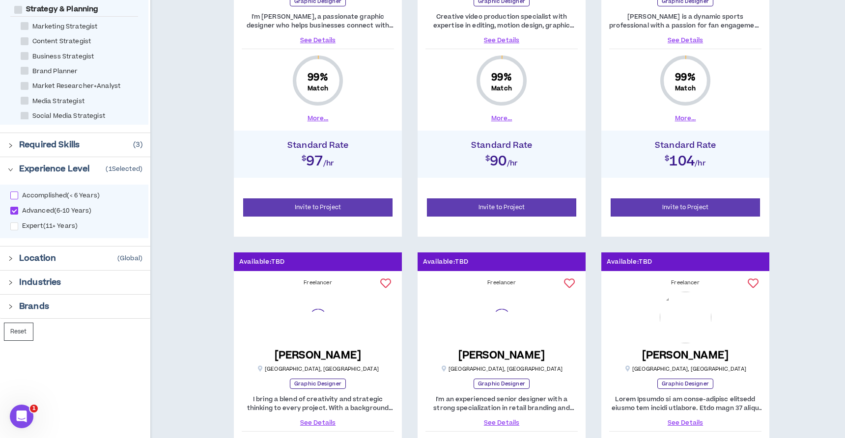
click at [13, 194] on span at bounding box center [14, 196] width 8 height 8
checkbox input "****"
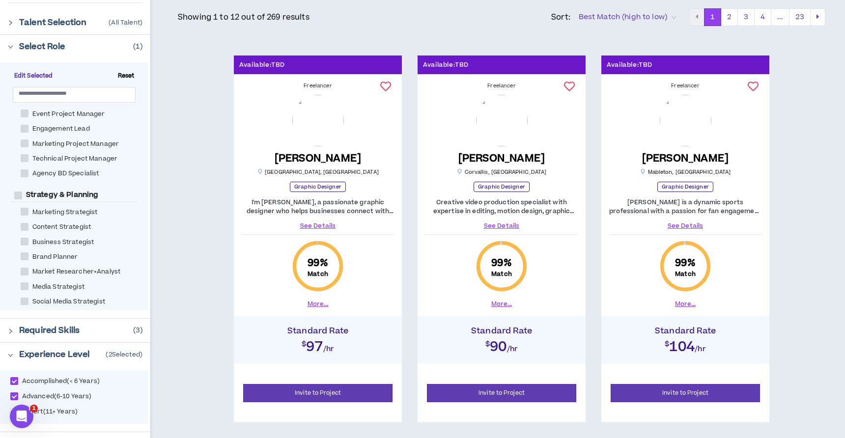
scroll to position [115, 0]
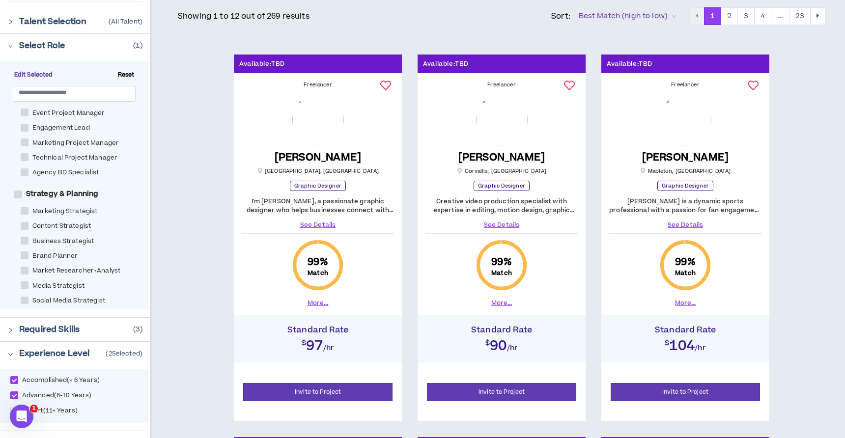
click at [321, 225] on link "See Details" at bounding box center [318, 225] width 152 height 9
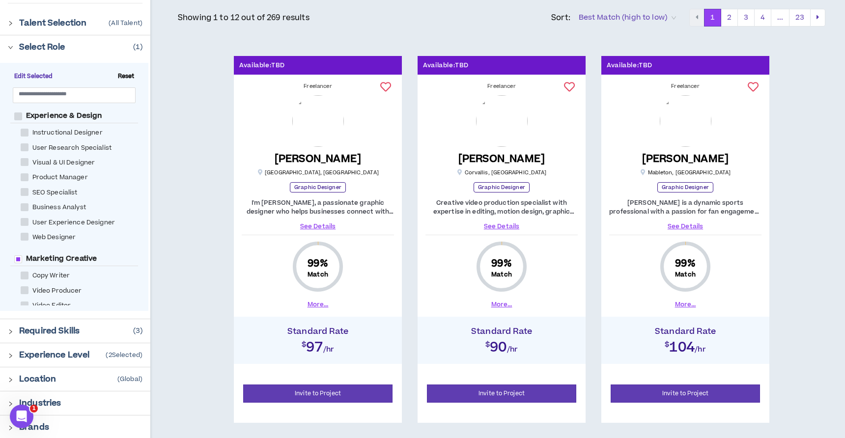
scroll to position [115, 0]
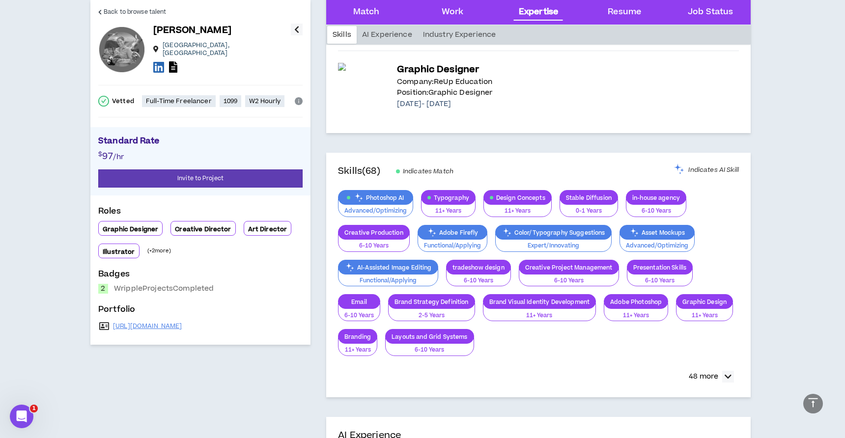
scroll to position [1250, 0]
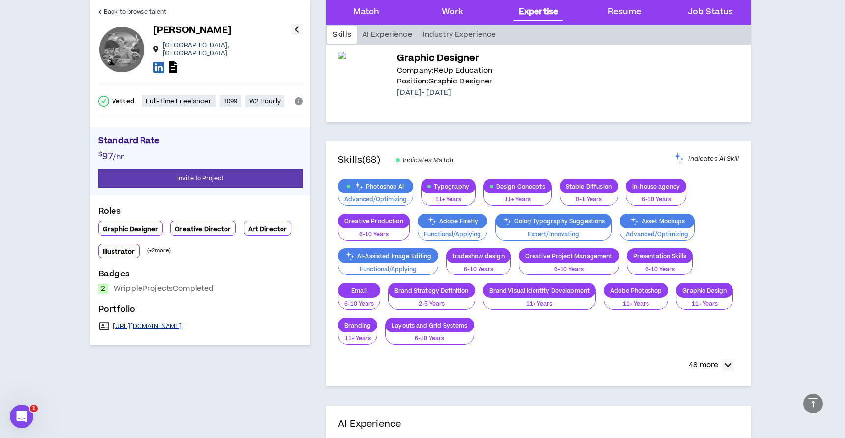
click at [163, 322] on link "[URL][DOMAIN_NAME]" at bounding box center [147, 326] width 69 height 8
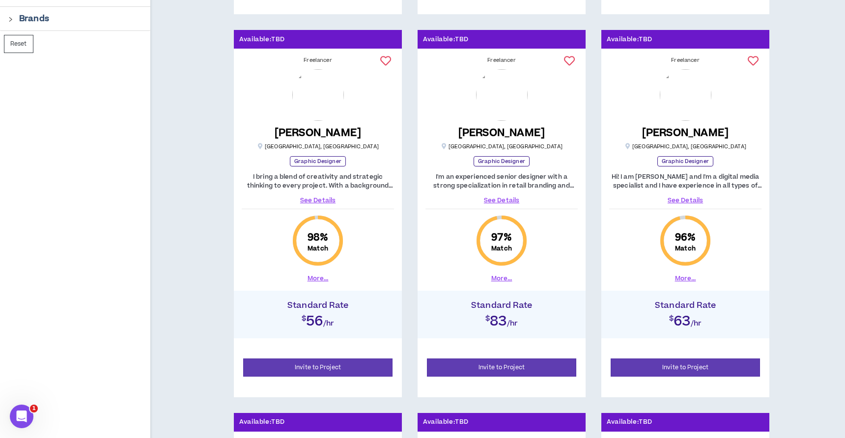
scroll to position [523, 0]
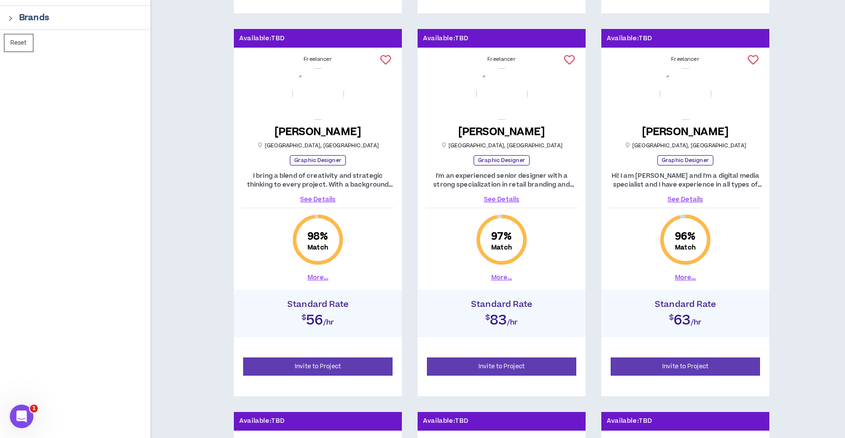
click at [498, 199] on link "See Details" at bounding box center [501, 199] width 152 height 9
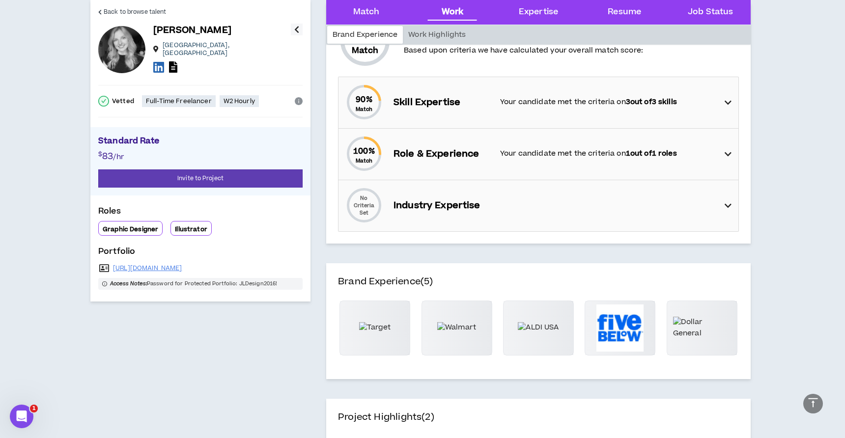
scroll to position [377, 0]
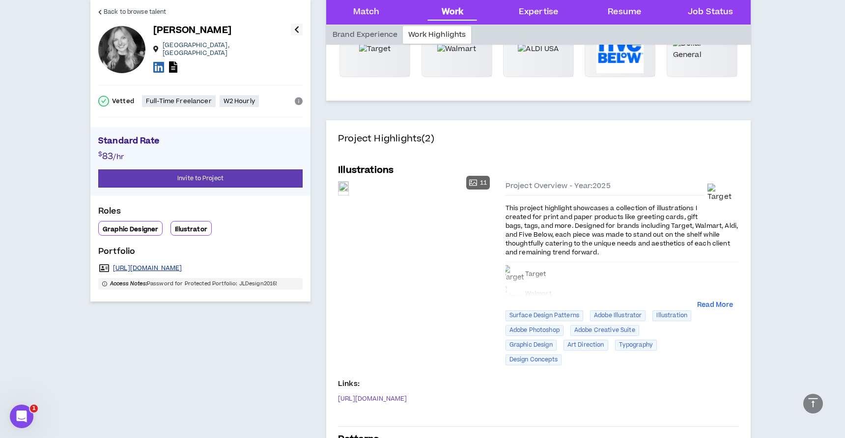
click at [182, 266] on link "[URL][DOMAIN_NAME]" at bounding box center [147, 268] width 69 height 8
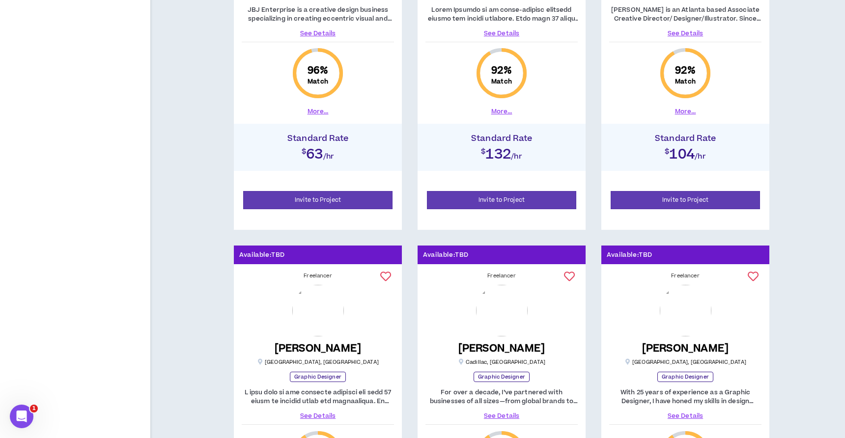
scroll to position [1330, 0]
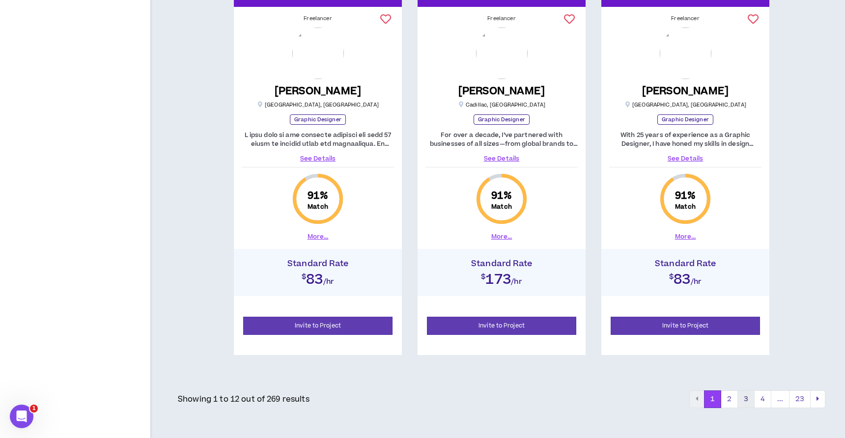
click at [746, 396] on button "3" at bounding box center [745, 400] width 17 height 18
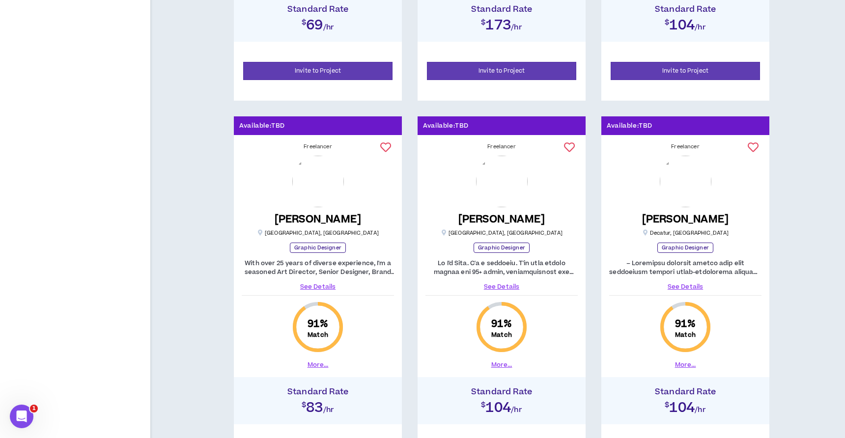
scroll to position [1330, 0]
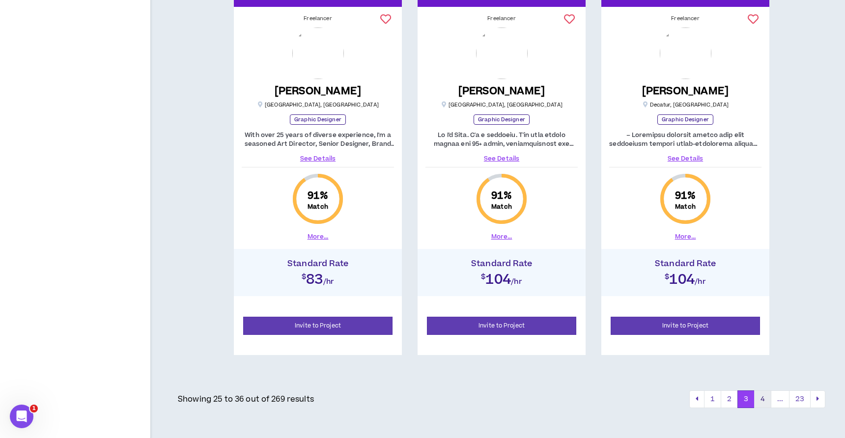
click at [767, 396] on button "4" at bounding box center [762, 400] width 17 height 18
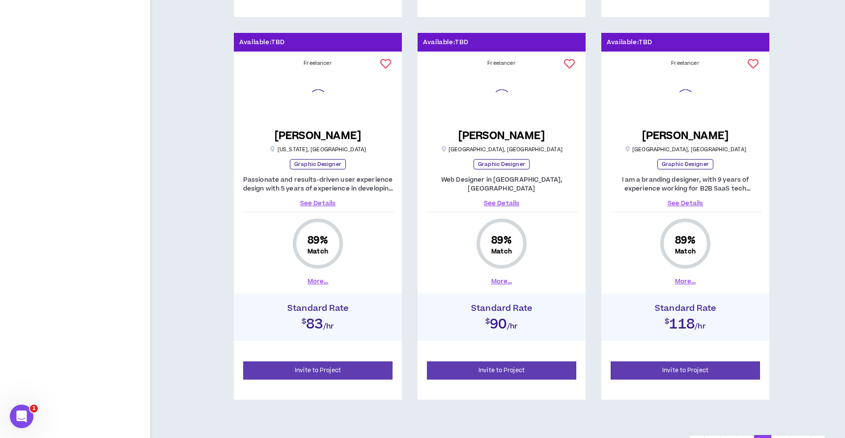
scroll to position [1330, 0]
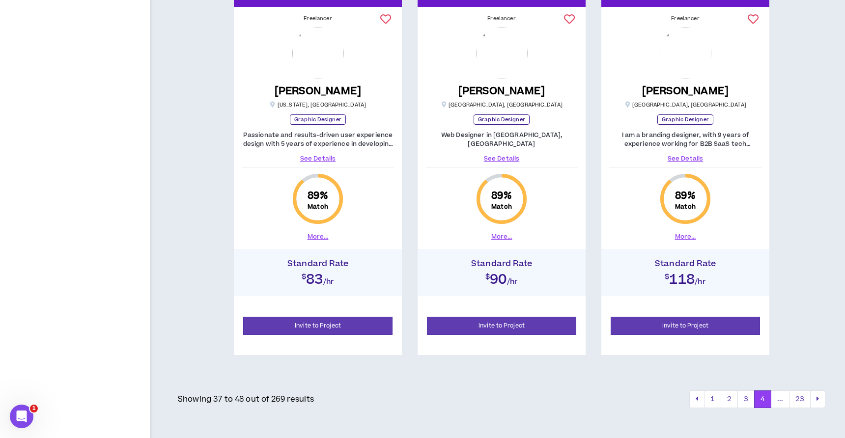
click at [496, 159] on link "See Details" at bounding box center [501, 158] width 152 height 9
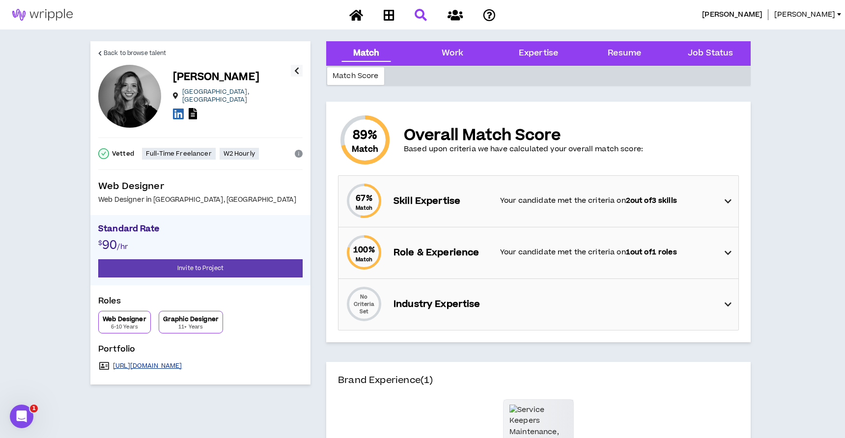
click at [167, 365] on link "[URL][DOMAIN_NAME]" at bounding box center [147, 366] width 69 height 8
click at [193, 115] on icon at bounding box center [193, 113] width 8 height 11
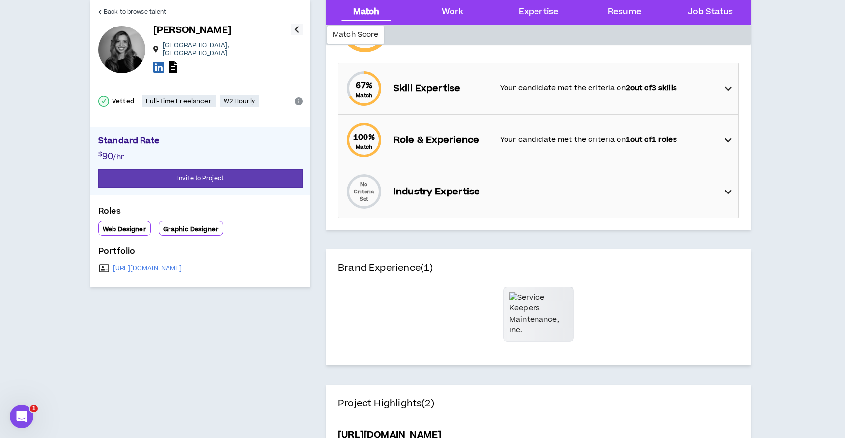
scroll to position [113, 0]
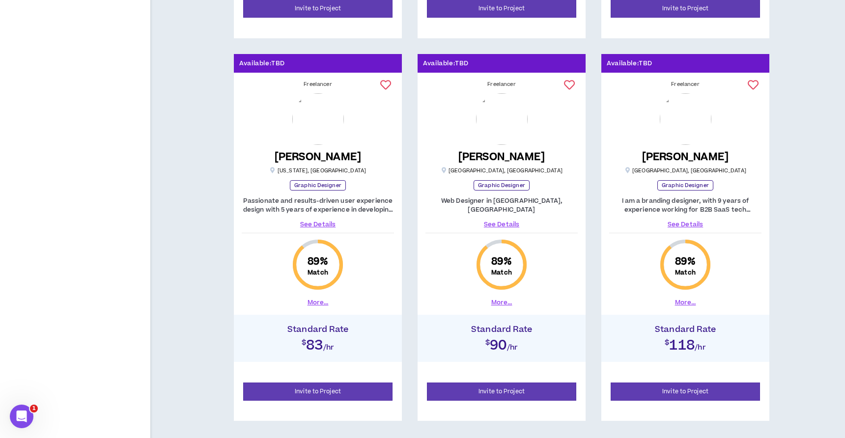
scroll to position [1330, 0]
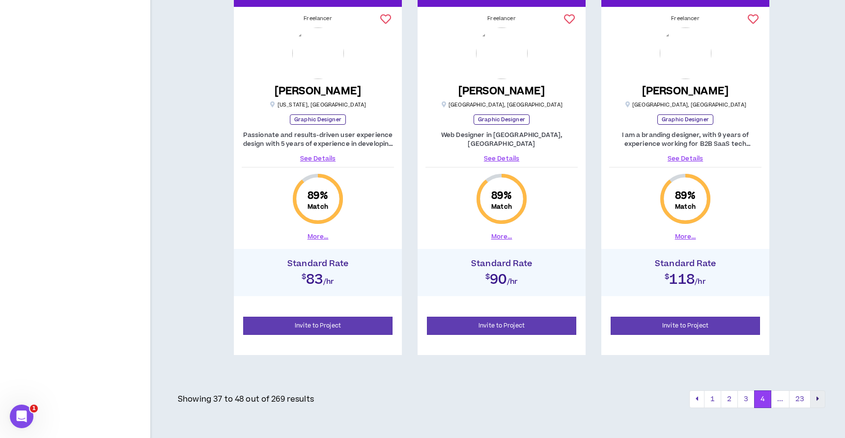
click at [815, 398] on button "pagination" at bounding box center [817, 400] width 15 height 18
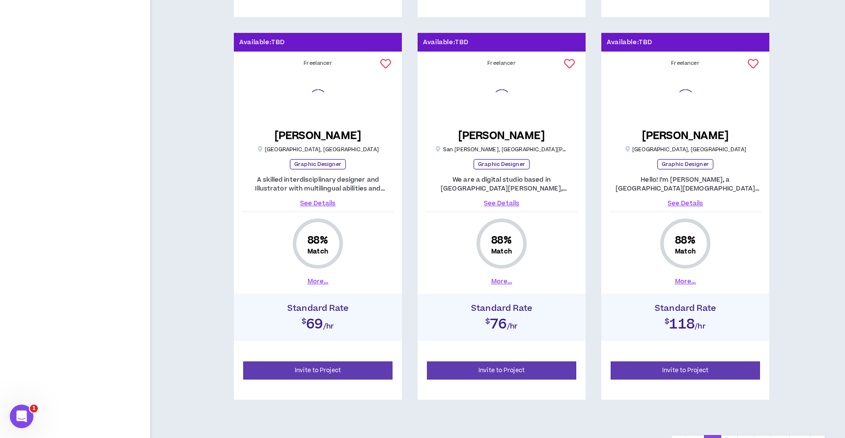
scroll to position [1330, 0]
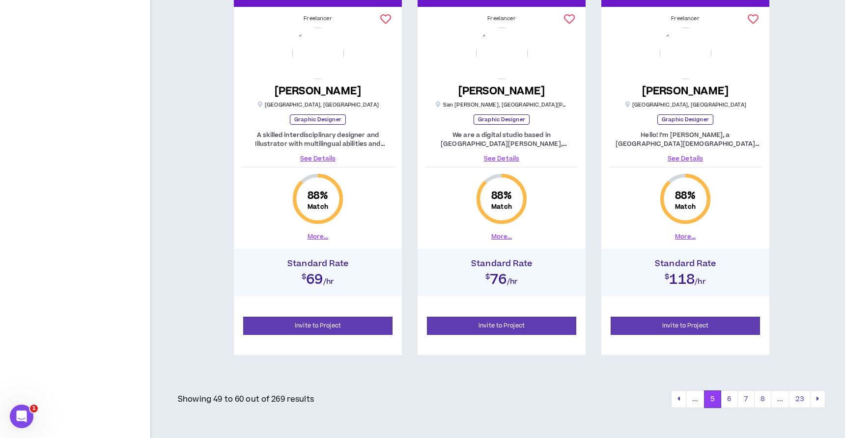
click at [325, 155] on link "See Details" at bounding box center [318, 158] width 152 height 9
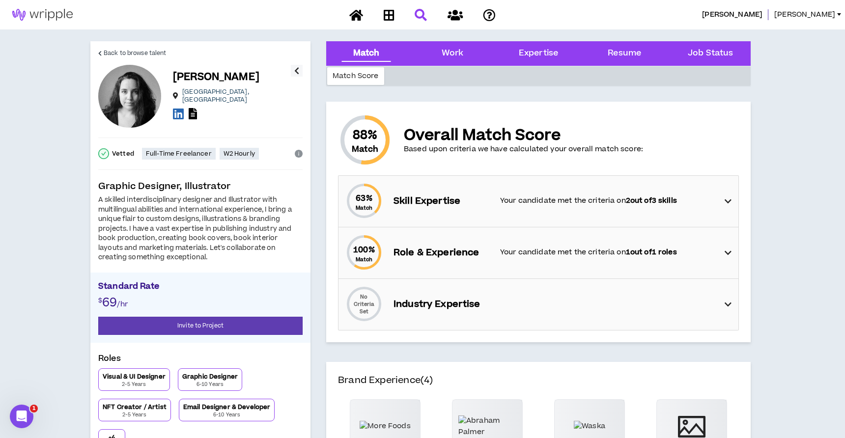
scroll to position [310, 0]
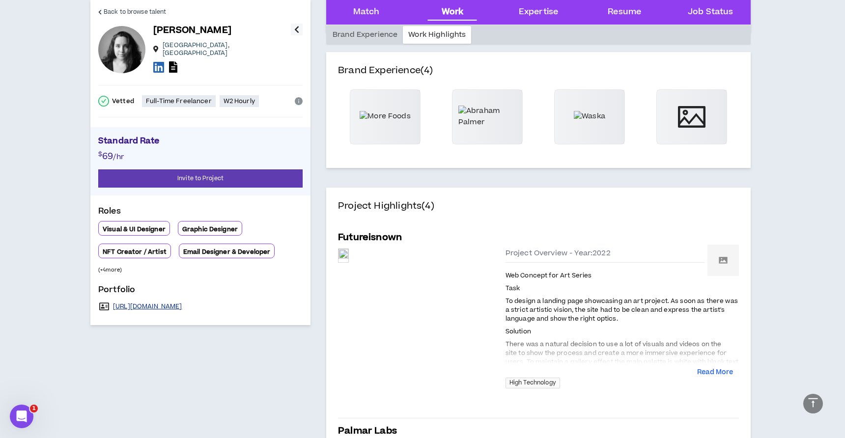
click at [162, 303] on link "[URL][DOMAIN_NAME]" at bounding box center [147, 307] width 69 height 8
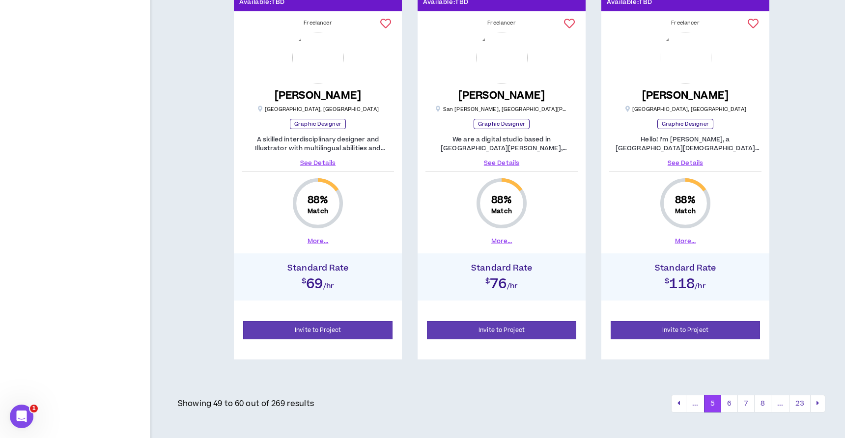
scroll to position [1330, 0]
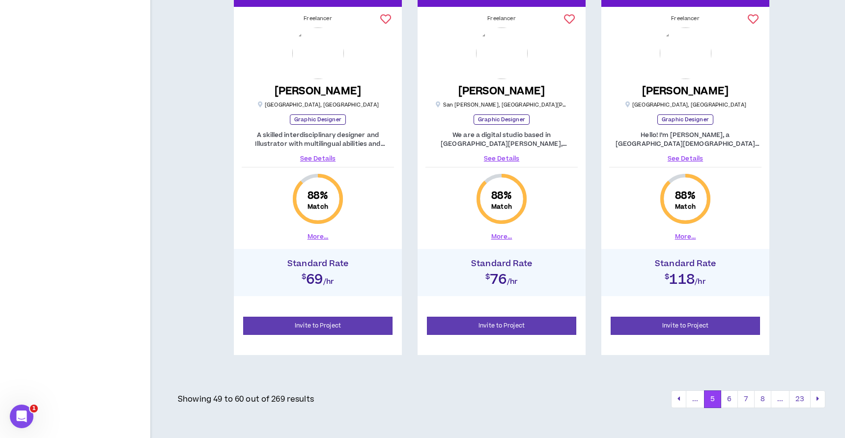
click at [687, 157] on link "See Details" at bounding box center [685, 158] width 152 height 9
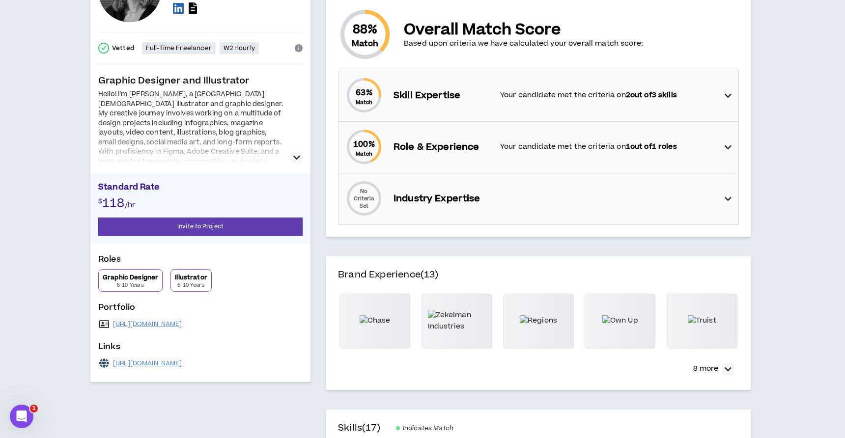
scroll to position [307, 0]
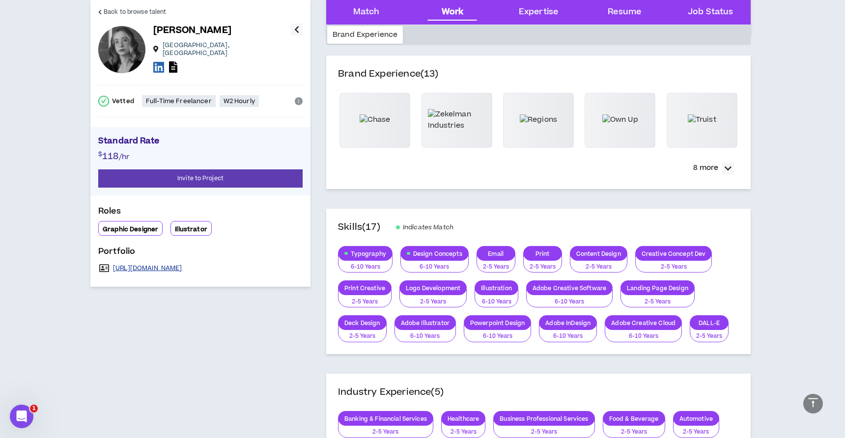
click at [176, 267] on link "[URL][DOMAIN_NAME]" at bounding box center [147, 268] width 69 height 8
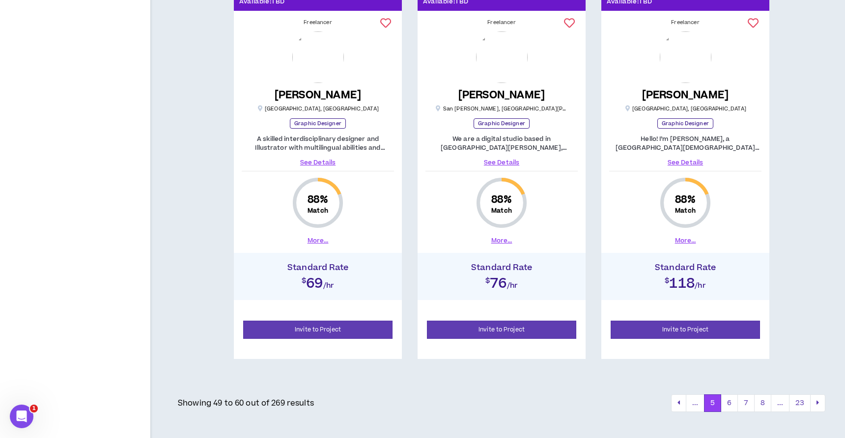
scroll to position [1330, 0]
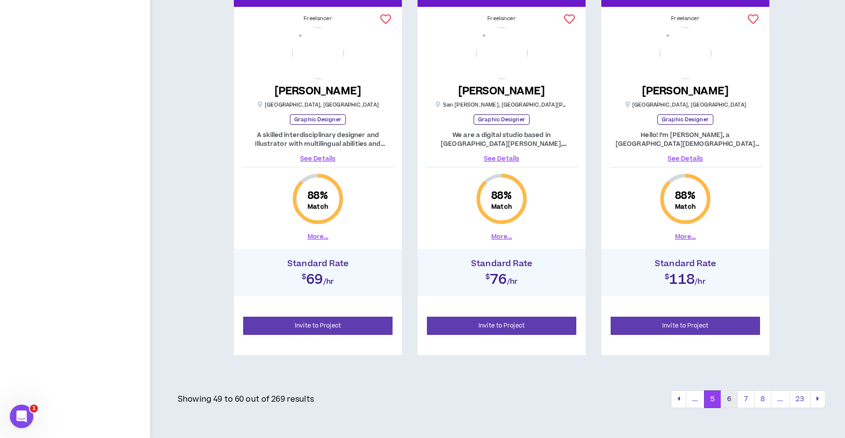
click at [728, 398] on button "6" at bounding box center [729, 400] width 17 height 18
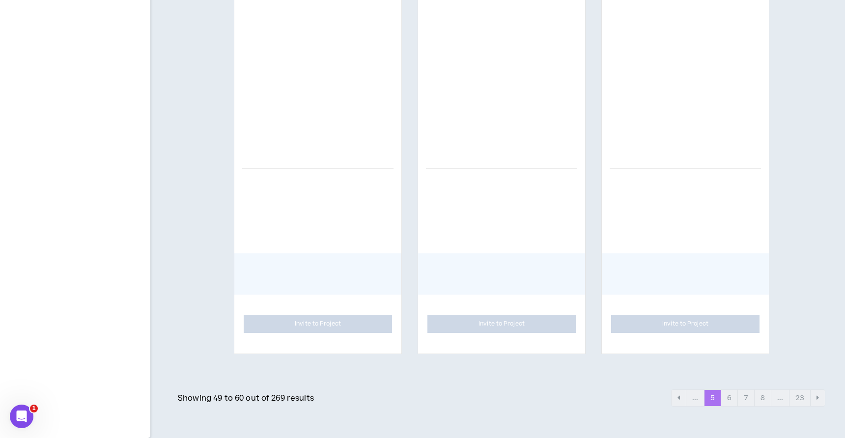
scroll to position [1330, 0]
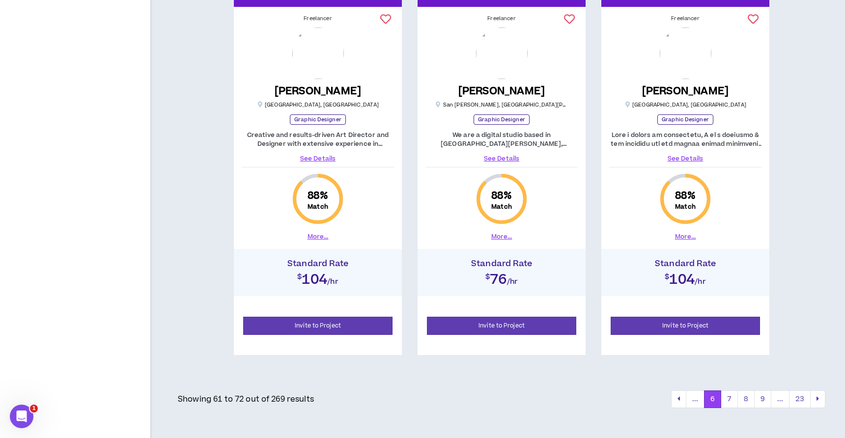
click at [329, 157] on link "See Details" at bounding box center [318, 158] width 152 height 9
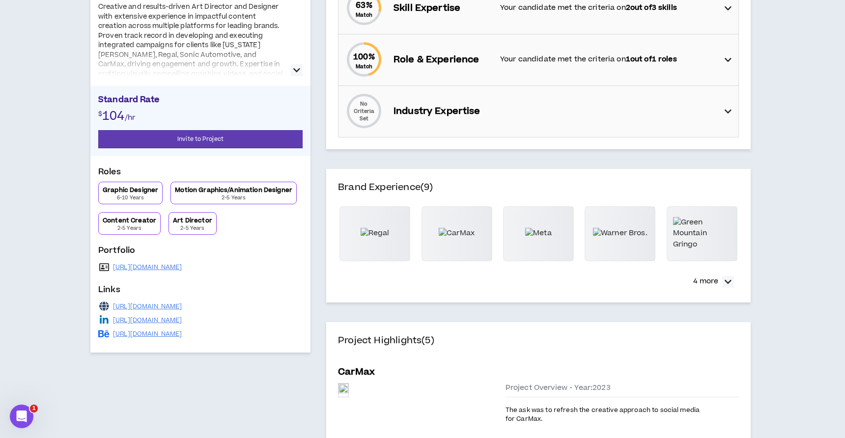
scroll to position [279, 0]
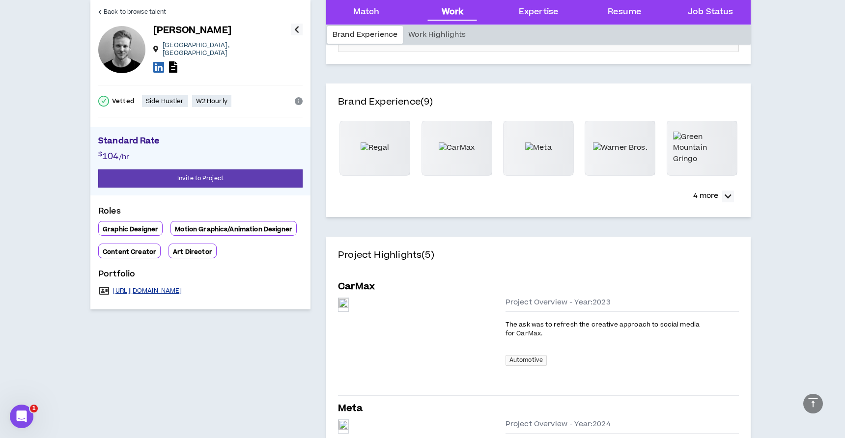
click at [179, 287] on link "[URL][DOMAIN_NAME]" at bounding box center [147, 291] width 69 height 8
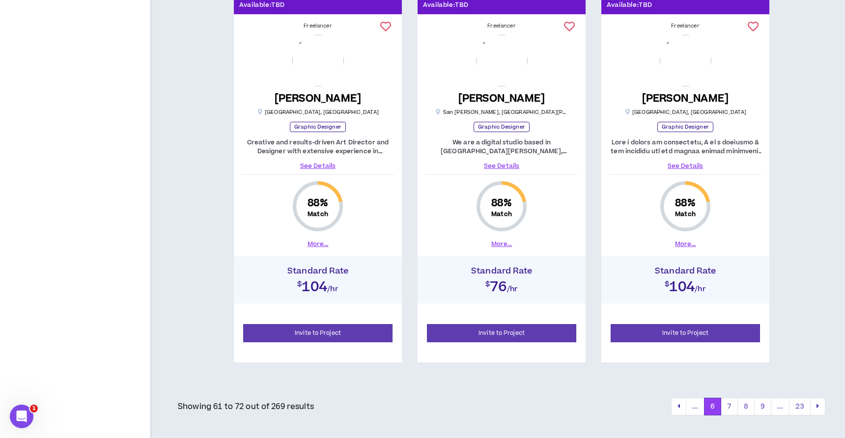
scroll to position [1330, 0]
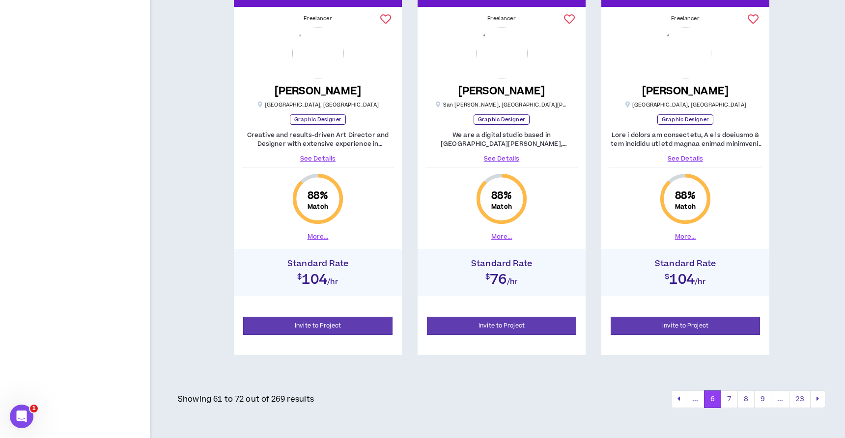
click at [694, 160] on link "See Details" at bounding box center [685, 158] width 152 height 9
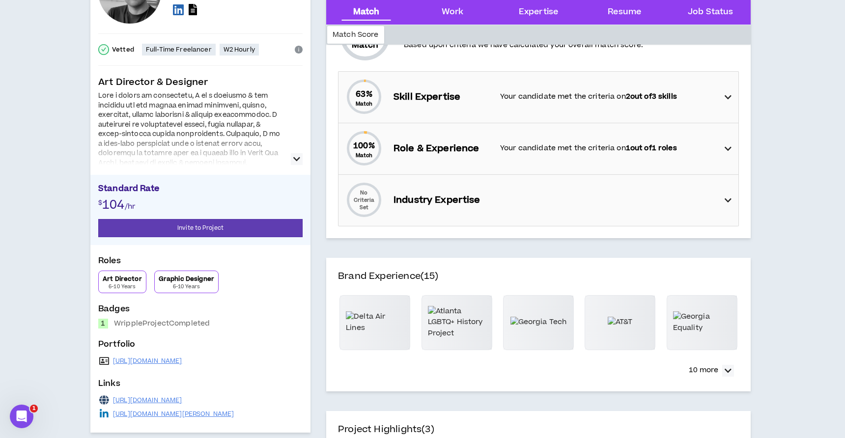
scroll to position [113, 0]
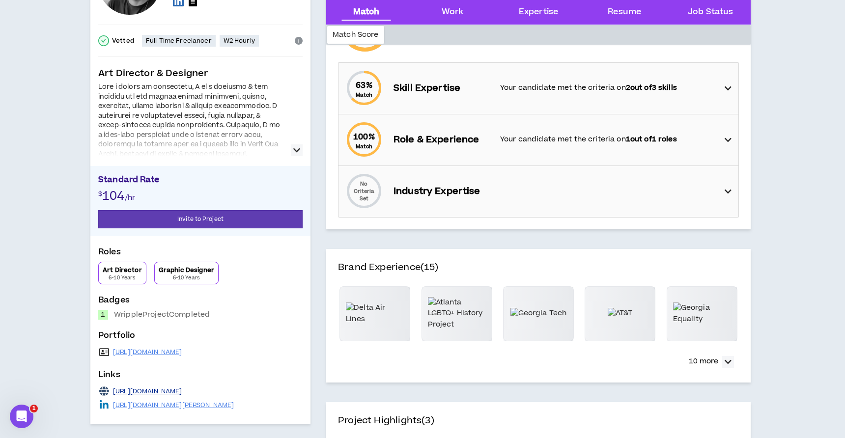
click at [165, 391] on link "[URL][DOMAIN_NAME]" at bounding box center [147, 392] width 69 height 8
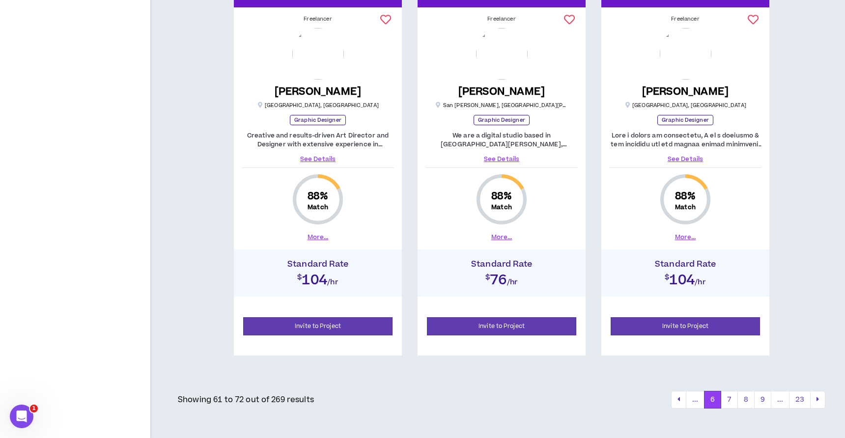
scroll to position [1330, 0]
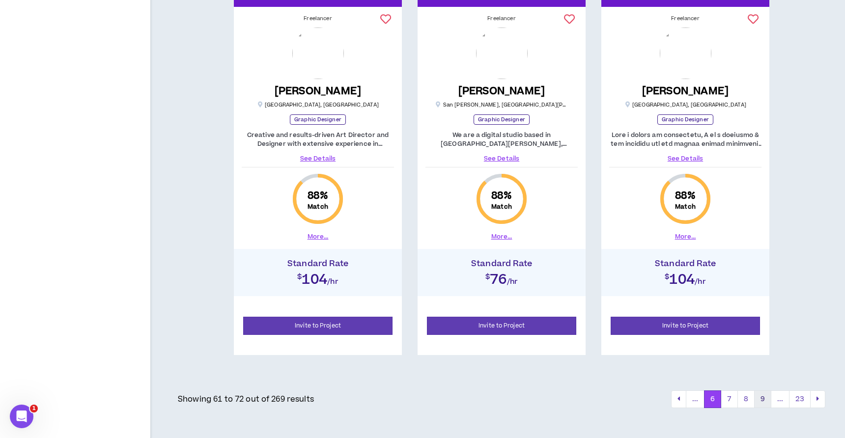
click at [763, 399] on button "9" at bounding box center [762, 400] width 17 height 18
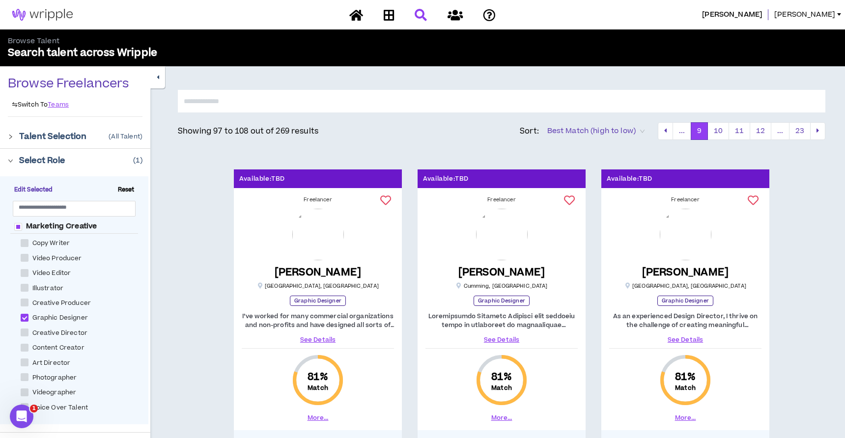
scroll to position [147, 0]
click at [449, 20] on icon at bounding box center [455, 15] width 15 height 12
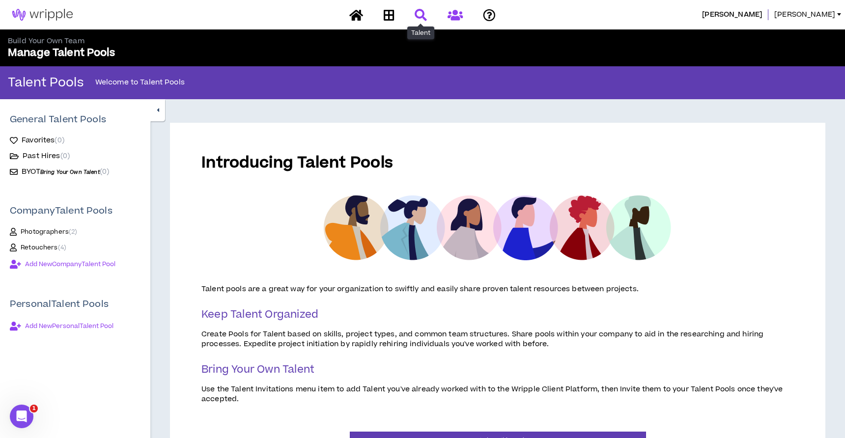
click at [425, 17] on icon at bounding box center [421, 15] width 12 height 12
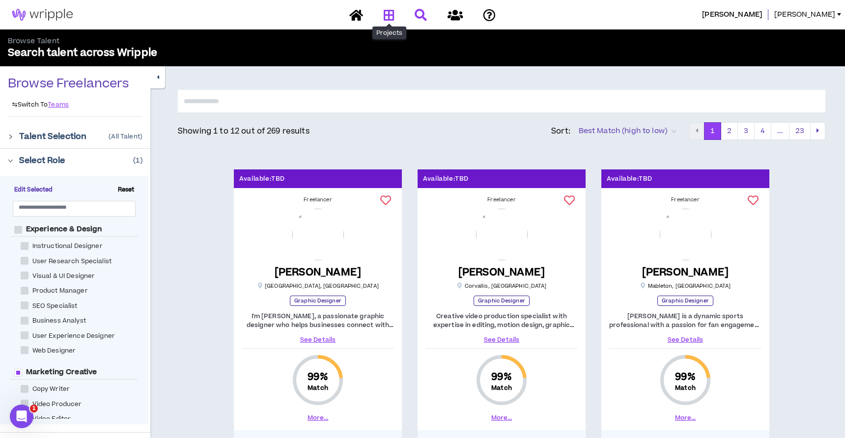
click at [387, 20] on icon at bounding box center [389, 15] width 11 height 12
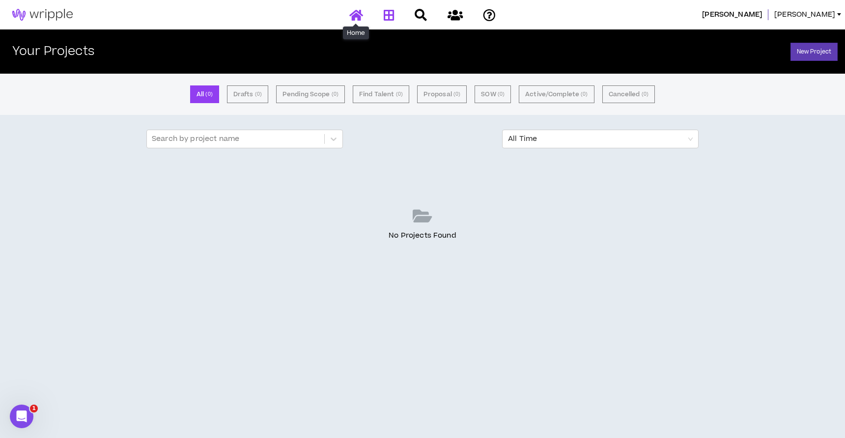
click at [355, 18] on icon at bounding box center [356, 15] width 14 height 12
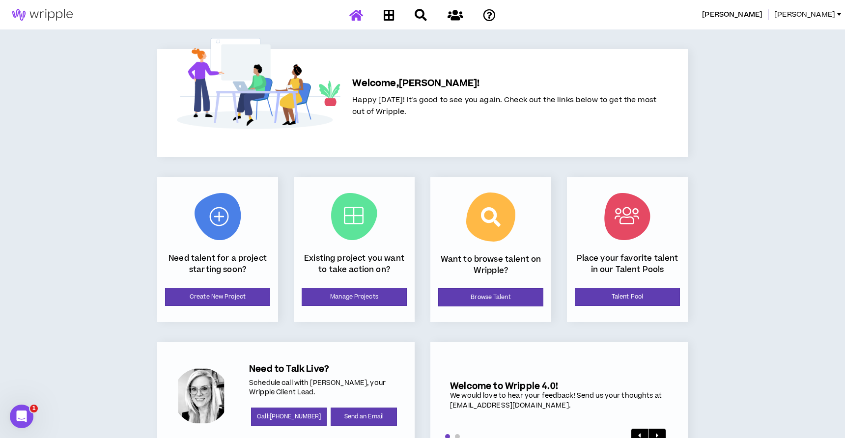
scroll to position [31, 0]
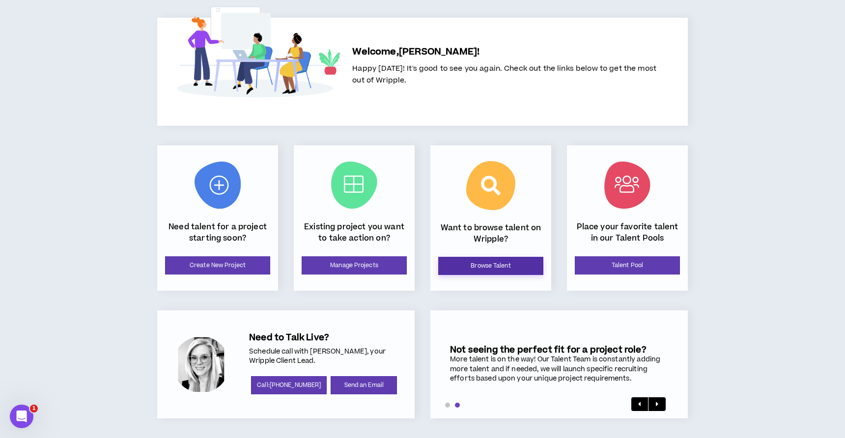
click at [515, 266] on link "Browse Talent" at bounding box center [490, 266] width 105 height 18
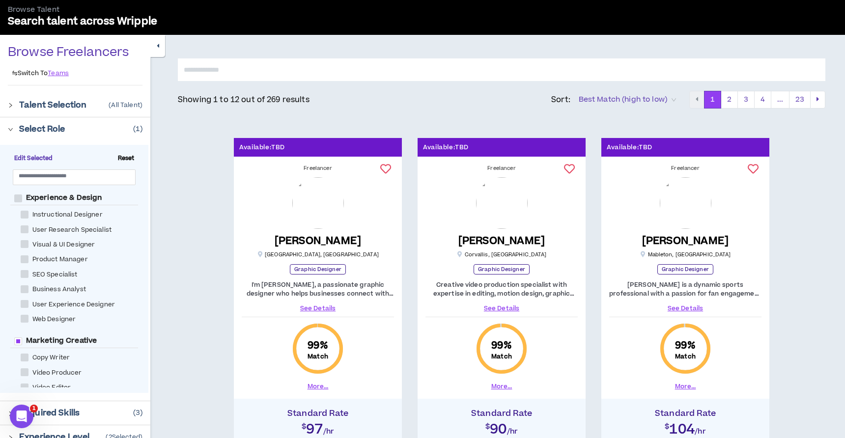
click at [640, 99] on span "Best Match (high to low)" at bounding box center [627, 99] width 97 height 15
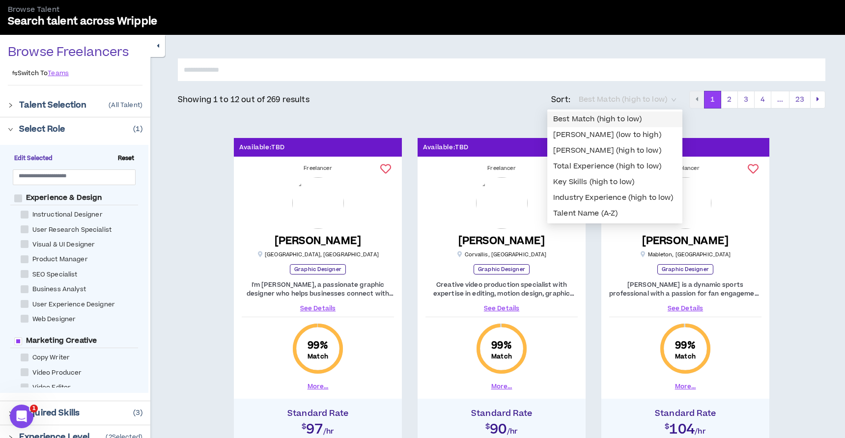
click at [622, 118] on div "Best Match (high to low)" at bounding box center [614, 119] width 123 height 11
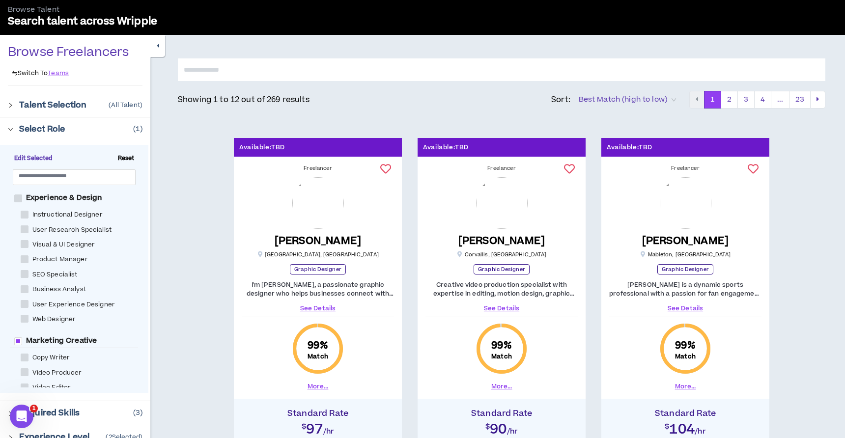
click at [640, 102] on span "Best Match (high to low)" at bounding box center [627, 99] width 97 height 15
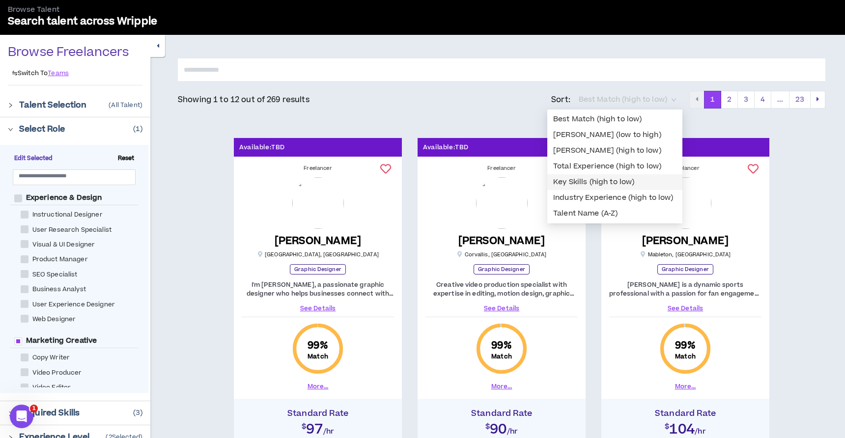
click at [596, 181] on div "Key Skills (high to low)" at bounding box center [614, 182] width 123 height 11
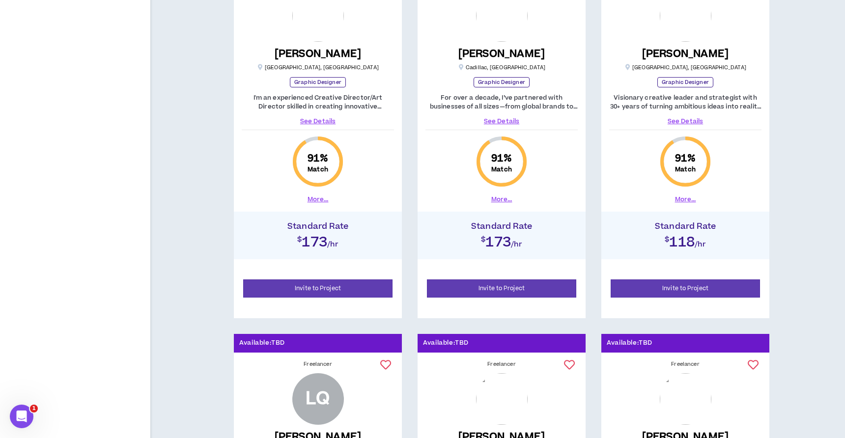
scroll to position [603, 0]
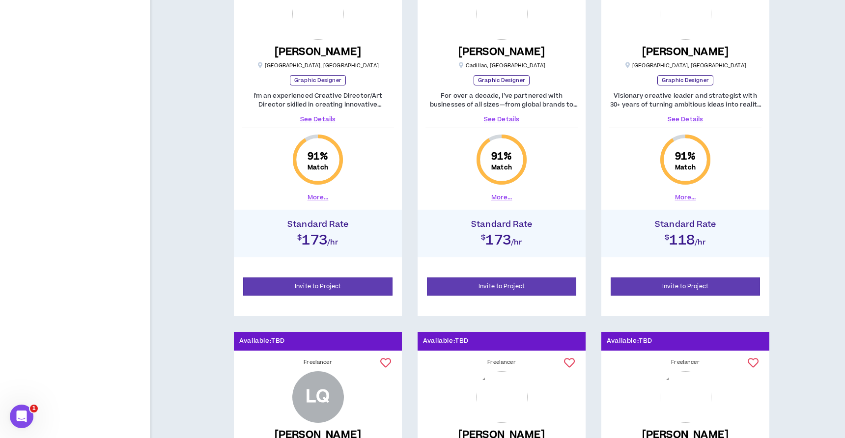
click at [508, 117] on link "See Details" at bounding box center [501, 119] width 152 height 9
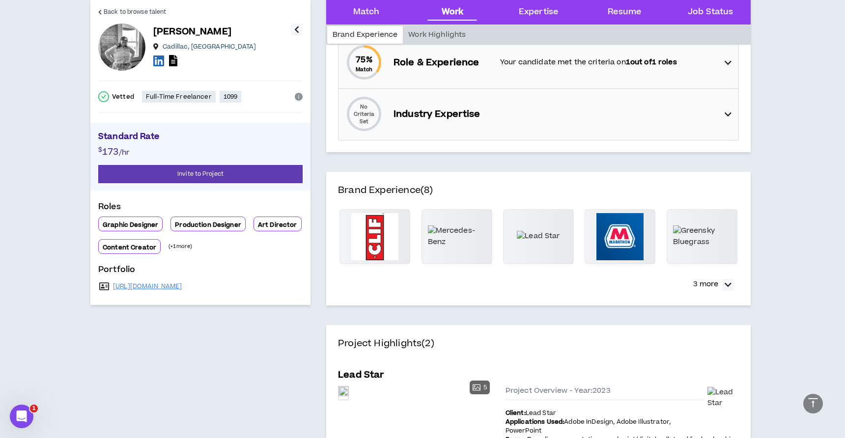
scroll to position [342, 0]
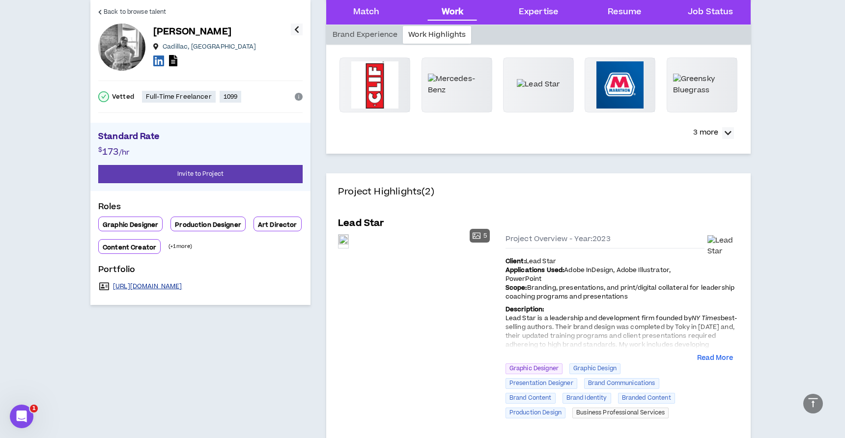
click at [165, 287] on link "[URL][DOMAIN_NAME]" at bounding box center [147, 286] width 69 height 8
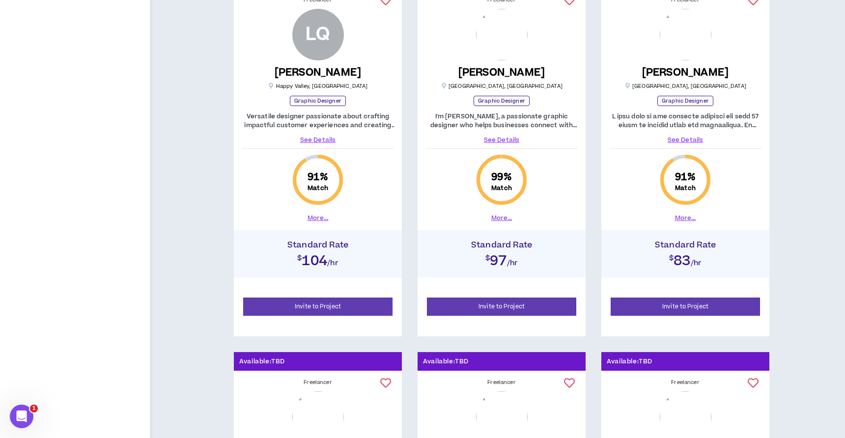
scroll to position [1330, 0]
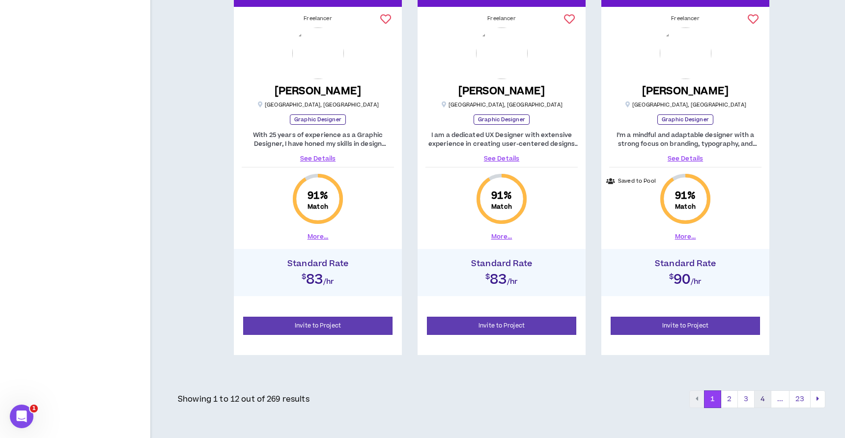
click at [766, 395] on button "4" at bounding box center [762, 400] width 17 height 18
